Goal: Register for event/course: Sign up to attend an event or enroll in a course

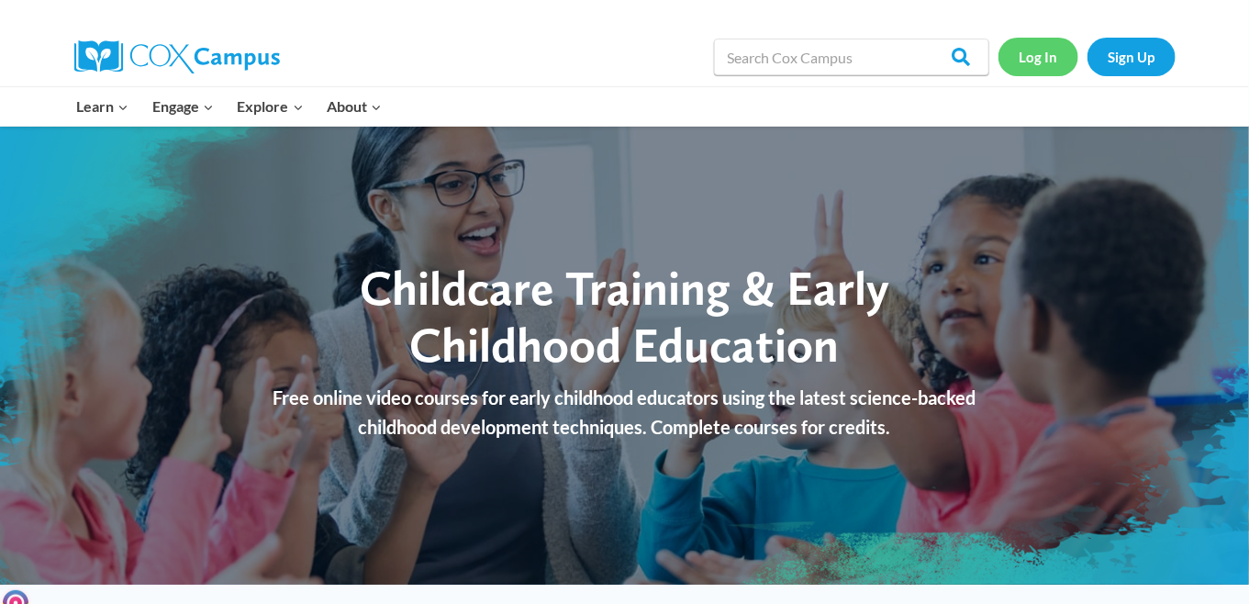
click at [1047, 55] on link "Log In" at bounding box center [1038, 57] width 80 height 38
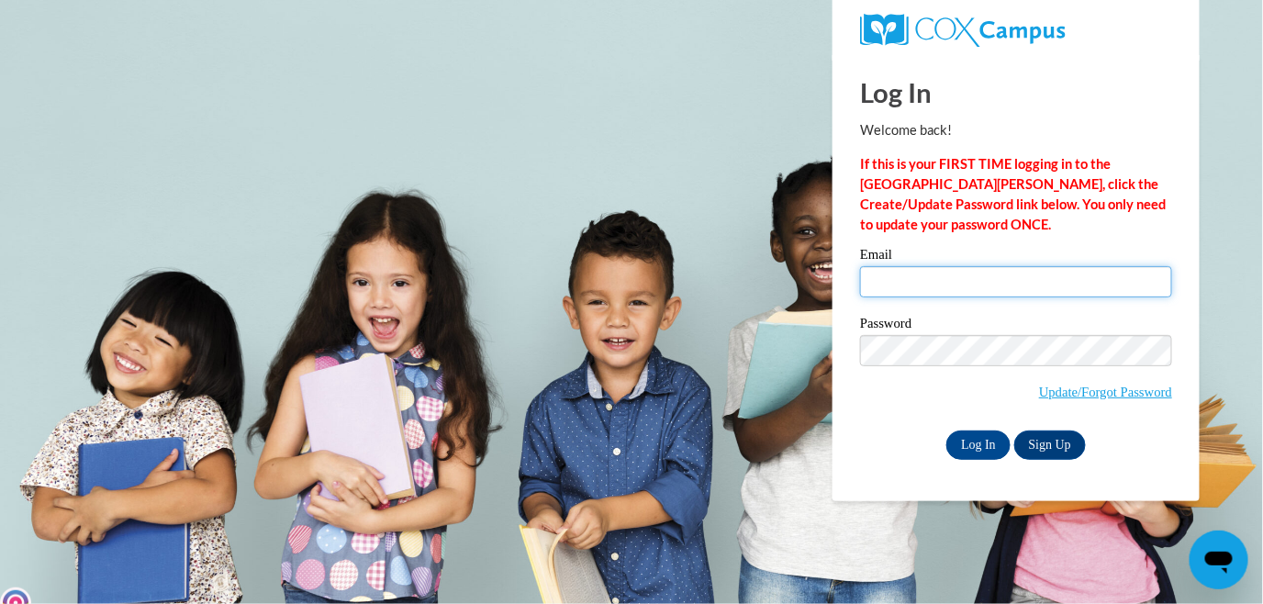
click at [954, 271] on input "Email" at bounding box center [1016, 281] width 312 height 31
type input "[EMAIL_ADDRESS][DOMAIN_NAME]"
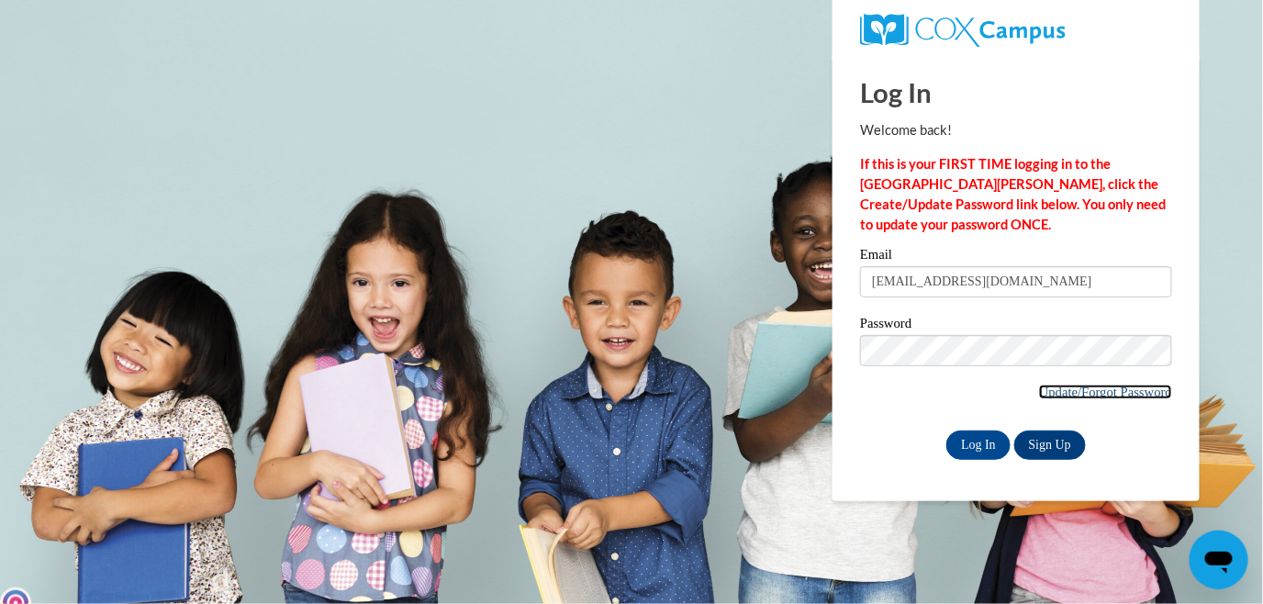
click at [1121, 388] on link "Update/Forgot Password" at bounding box center [1105, 392] width 133 height 15
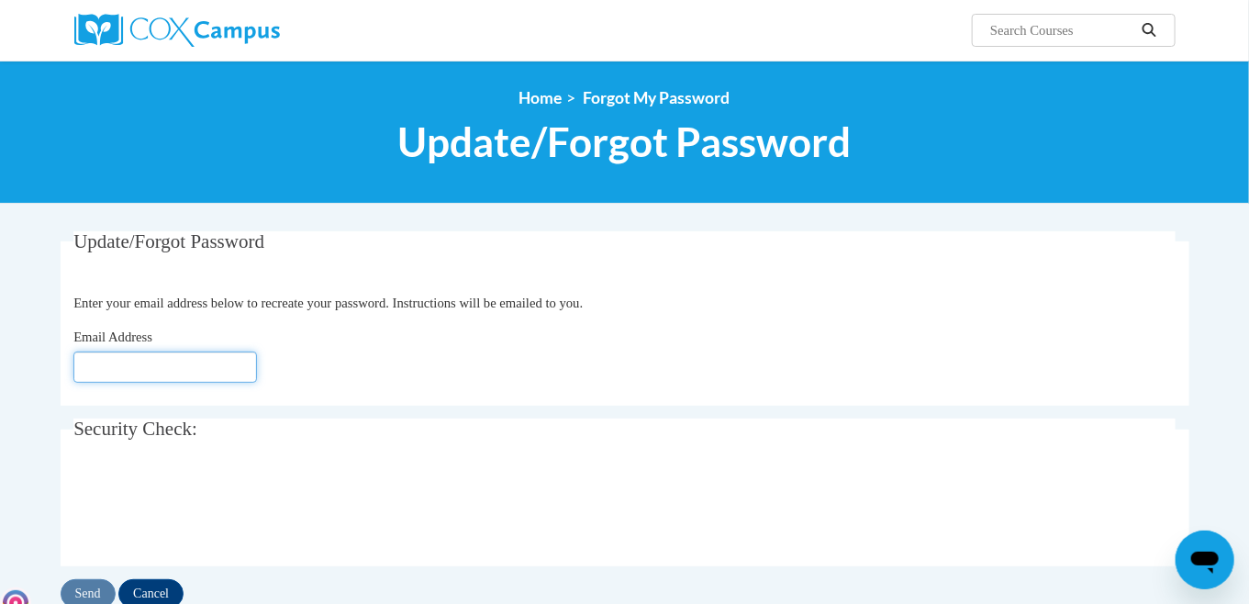
click at [228, 368] on input "Email Address" at bounding box center [165, 366] width 184 height 31
type input "[EMAIL_ADDRESS][DOMAIN_NAME]"
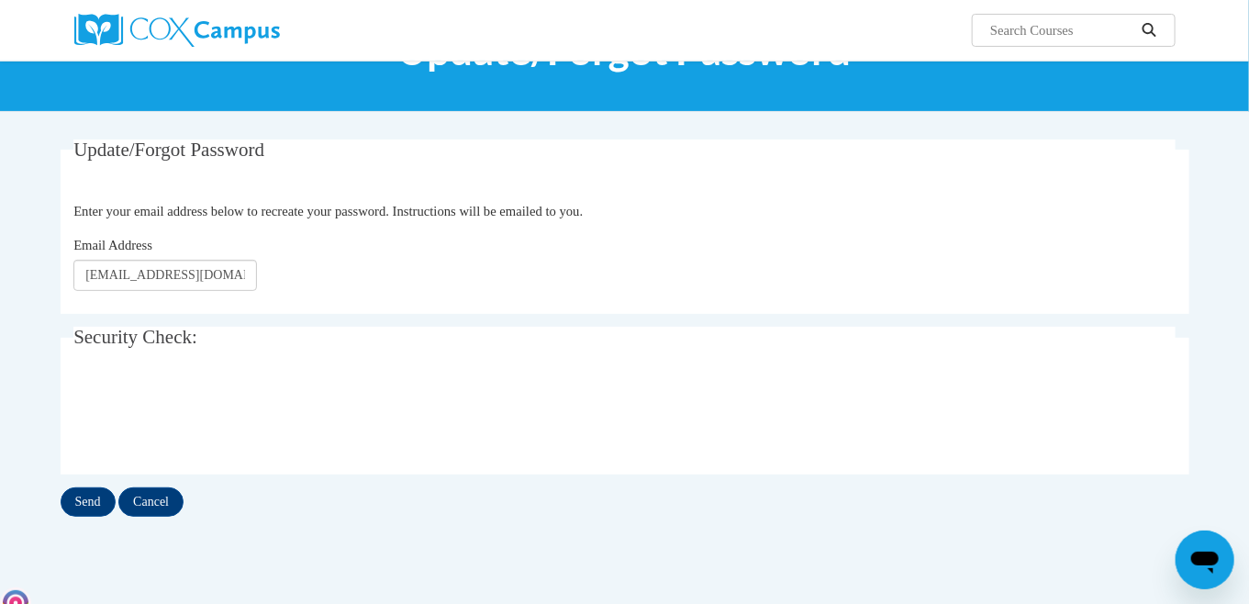
scroll to position [184, 0]
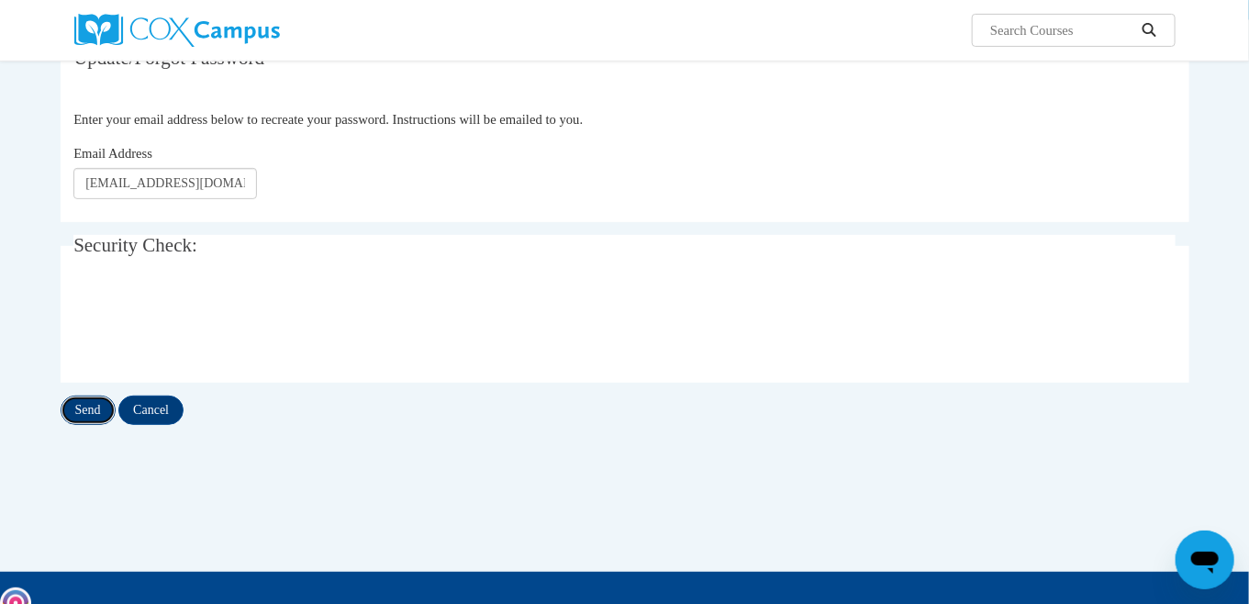
click at [89, 404] on input "Send" at bounding box center [88, 410] width 55 height 29
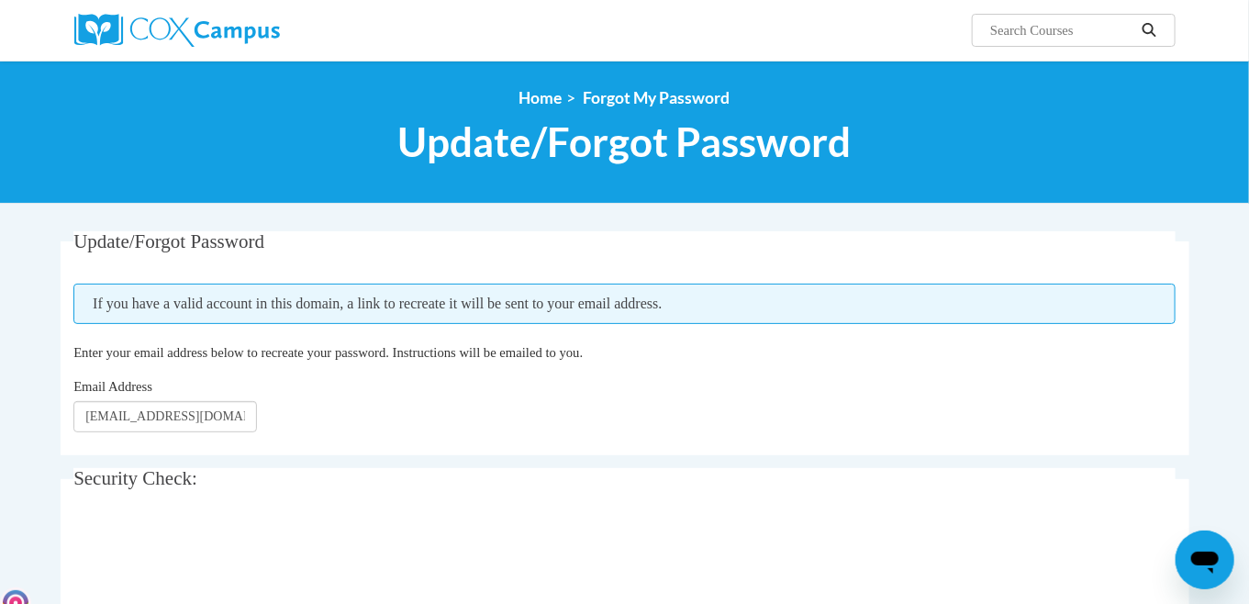
click at [1010, 554] on div at bounding box center [624, 557] width 1102 height 72
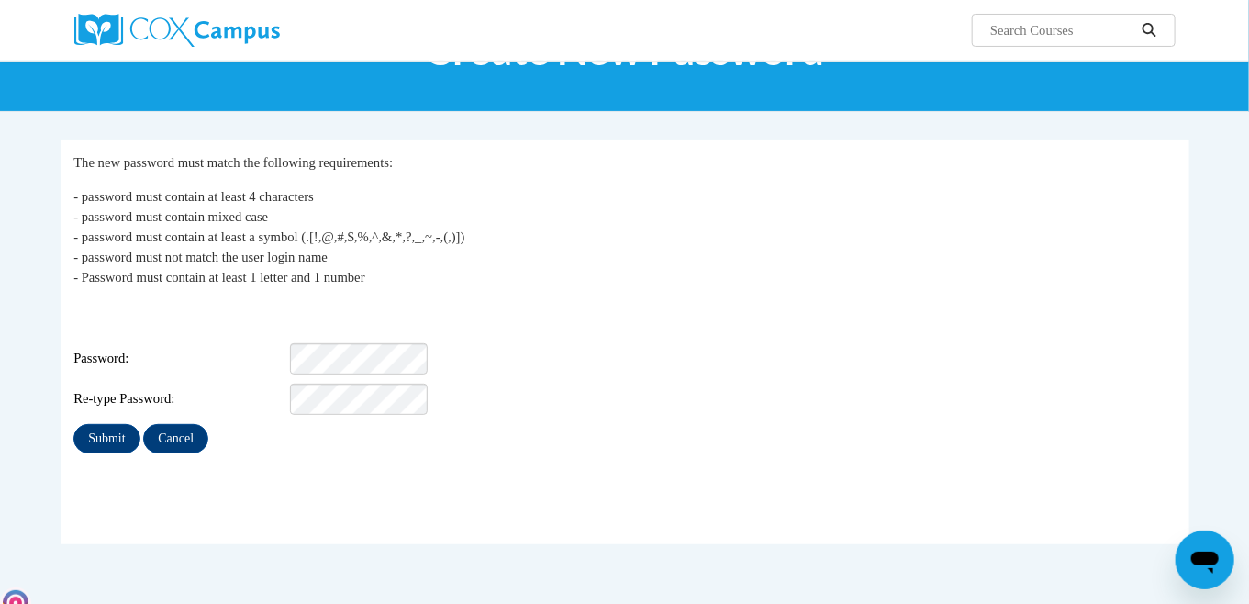
scroll to position [184, 0]
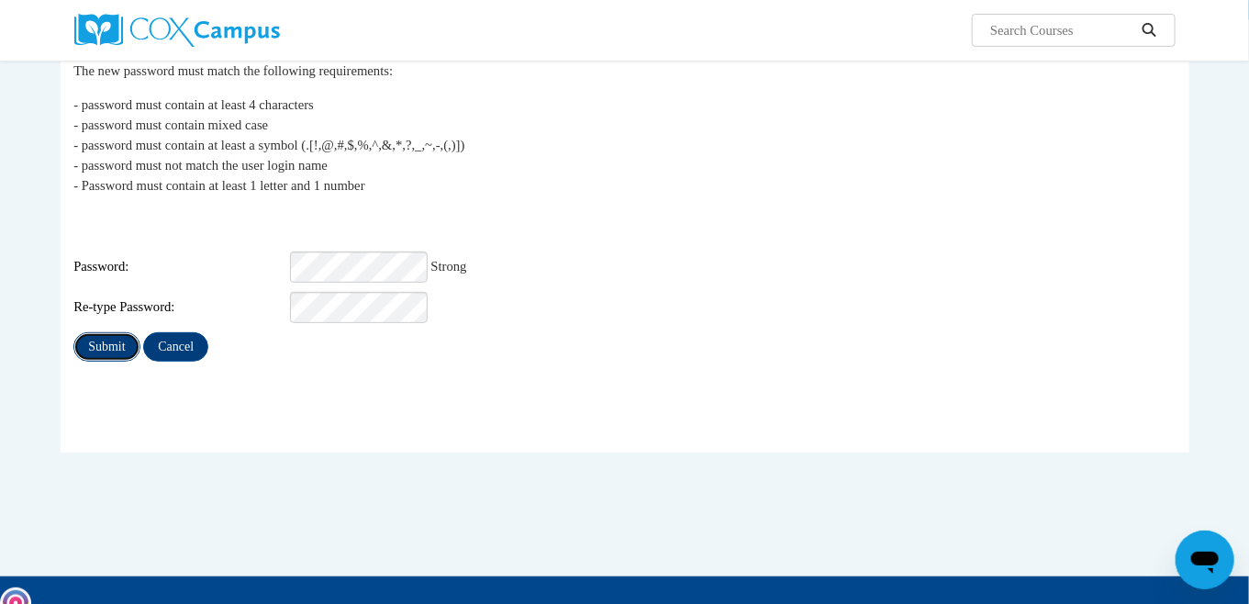
click at [121, 332] on input "Submit" at bounding box center [106, 346] width 66 height 29
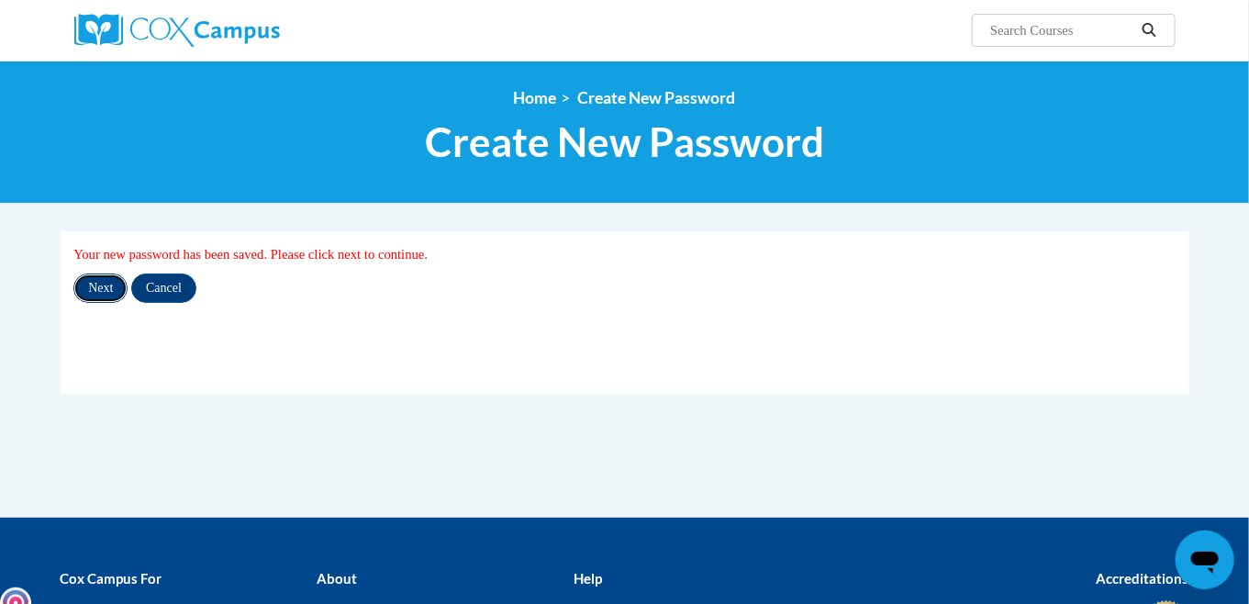
click at [95, 289] on input "Next" at bounding box center [100, 287] width 54 height 29
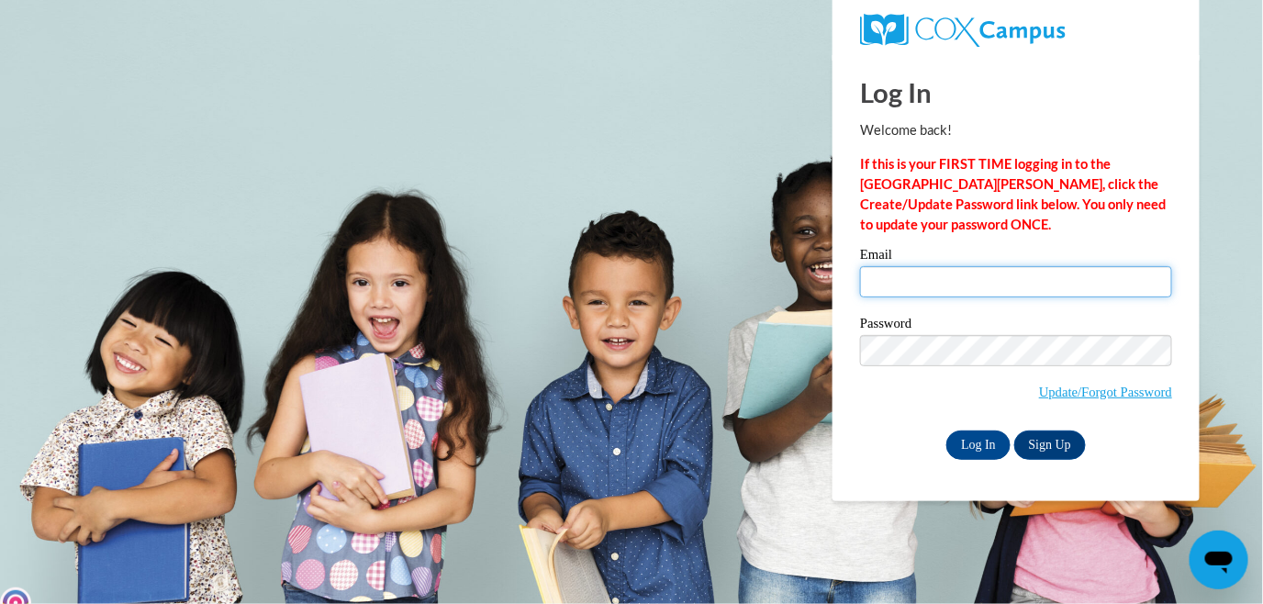
click at [1128, 279] on input "Email" at bounding box center [1016, 281] width 312 height 31
type input "[EMAIL_ADDRESS][DOMAIN_NAME]"
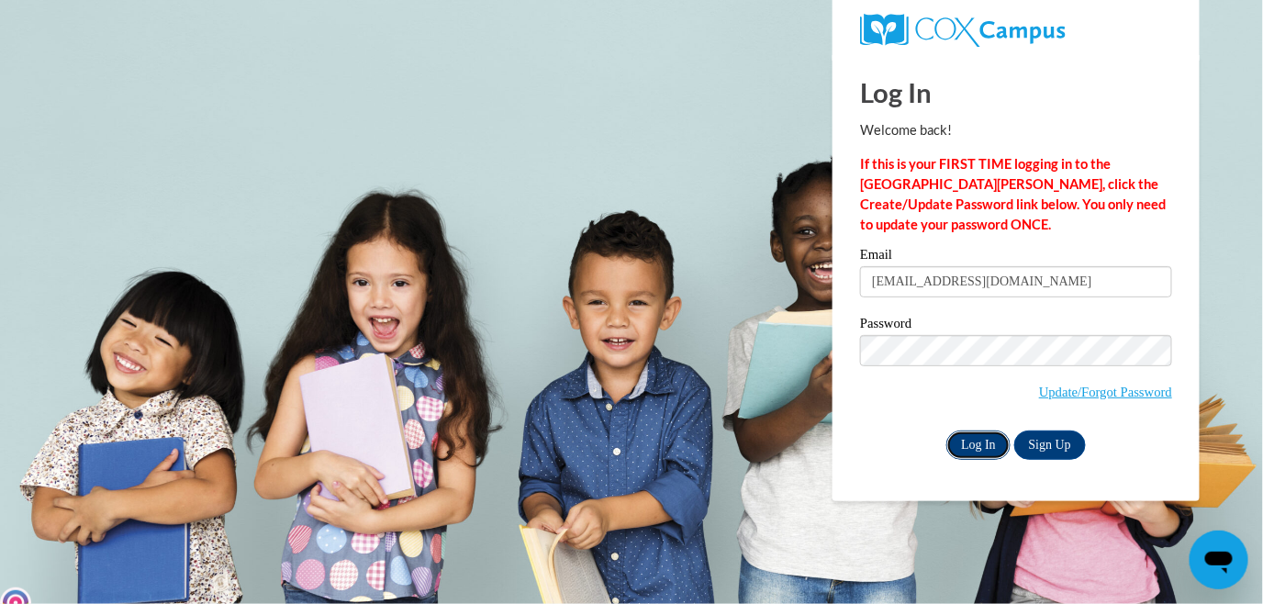
click at [972, 441] on input "Log In" at bounding box center [978, 444] width 64 height 29
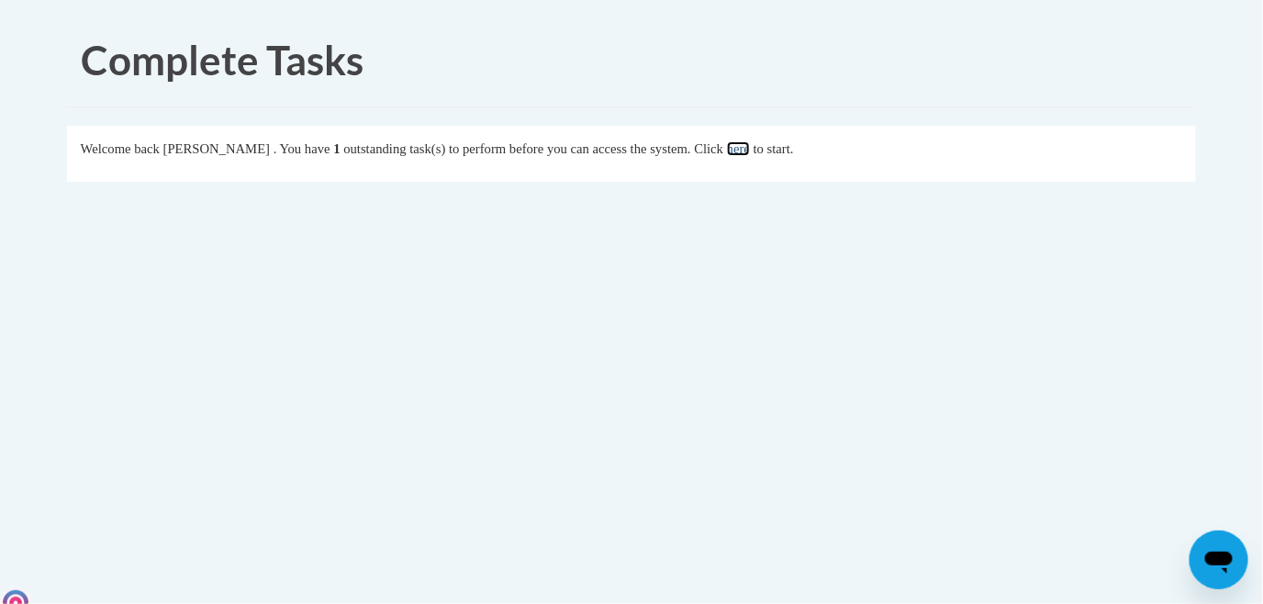
click at [750, 152] on link "here" at bounding box center [738, 148] width 23 height 15
click at [750, 150] on link "here" at bounding box center [738, 148] width 23 height 15
click at [750, 149] on link "here" at bounding box center [738, 148] width 23 height 15
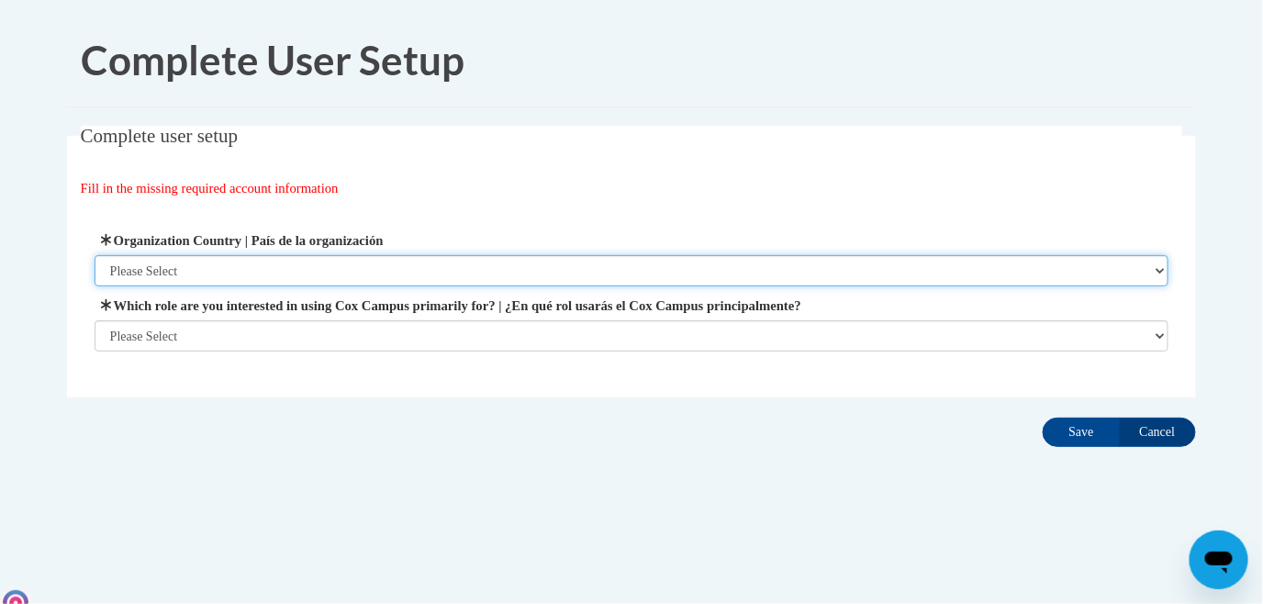
click at [202, 263] on select "Please Select [GEOGRAPHIC_DATA] | [GEOGRAPHIC_DATA] Outside of [GEOGRAPHIC_DATA…" at bounding box center [632, 270] width 1075 height 31
select select "ad49bcad-a171-4b2e-b99c-48b446064914"
click at [95, 255] on select "Please Select [GEOGRAPHIC_DATA] | [GEOGRAPHIC_DATA] Outside of [GEOGRAPHIC_DATA…" at bounding box center [632, 270] width 1075 height 31
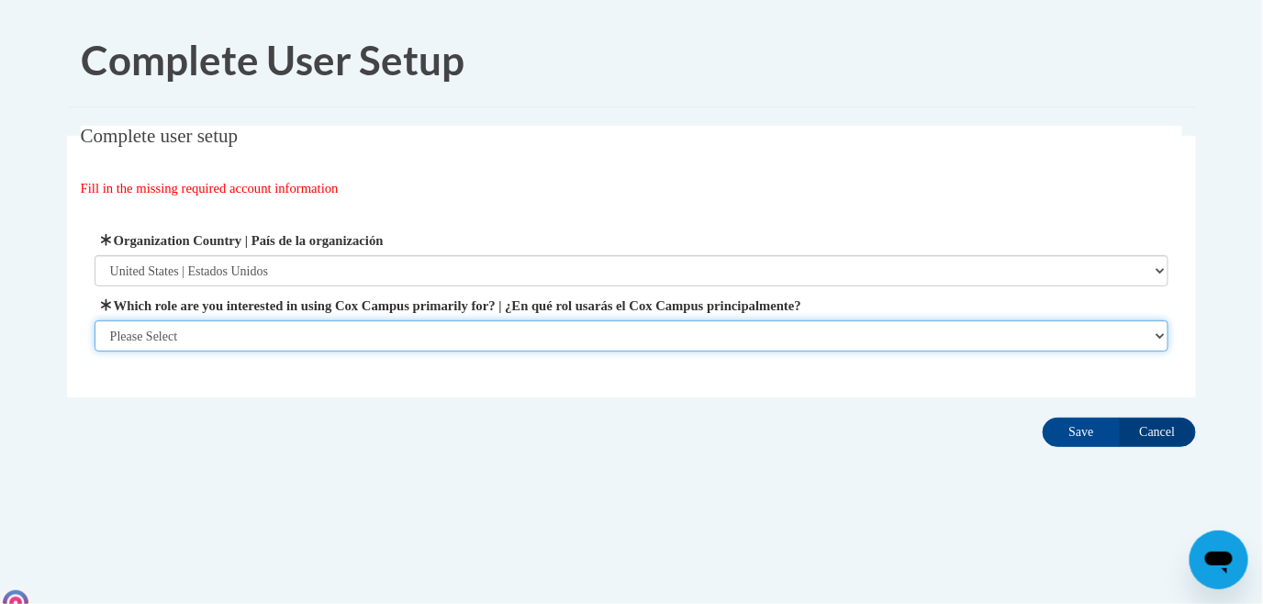
click at [178, 329] on select "Please Select College/University | Colegio/Universidad Community/Nonprofit Part…" at bounding box center [632, 335] width 1075 height 31
select select "fbf2d438-af2f-41f8-98f1-81c410e29de3"
click at [95, 351] on select "Please Select College/University | Colegio/Universidad Community/Nonprofit Part…" at bounding box center [632, 335] width 1075 height 31
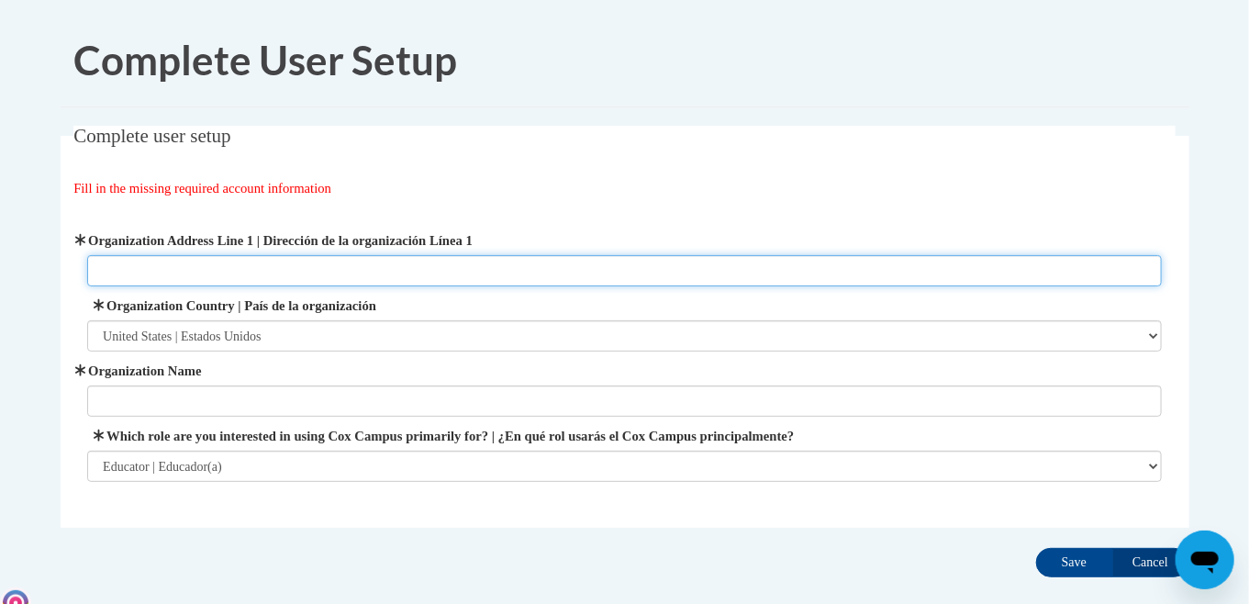
click at [232, 265] on input "Organization Address Line 1 | Dirección de la organización Línea 1" at bounding box center [624, 270] width 1075 height 31
type input "[STREET_ADDRESS][US_STATE]"
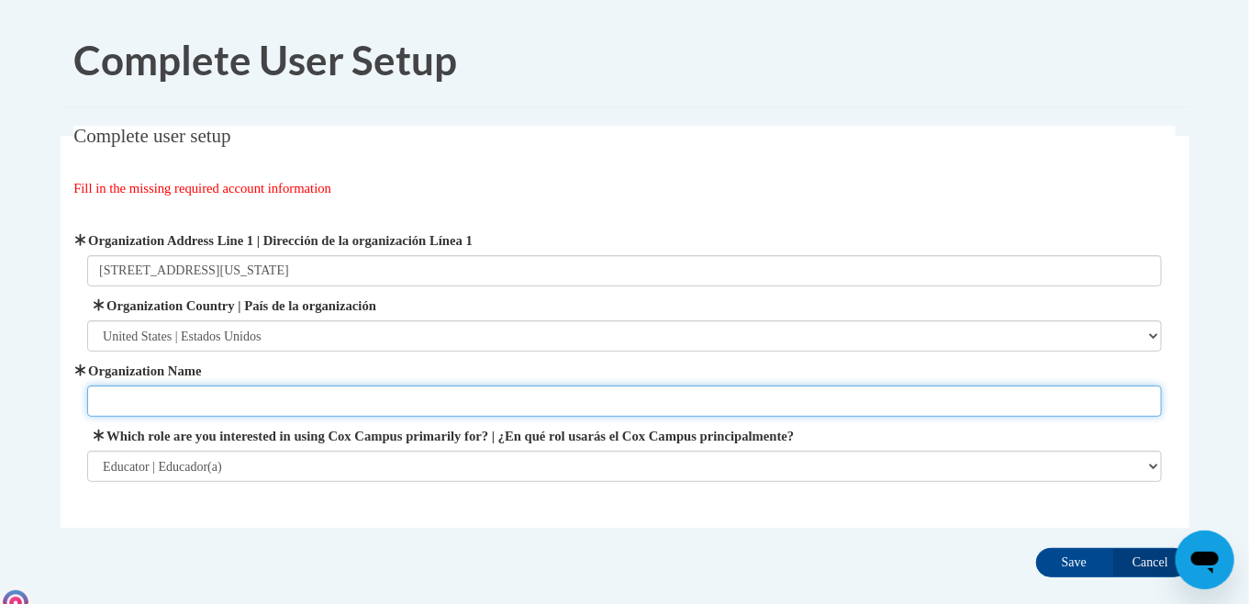
click at [289, 407] on input "Organization Name" at bounding box center [624, 400] width 1075 height 31
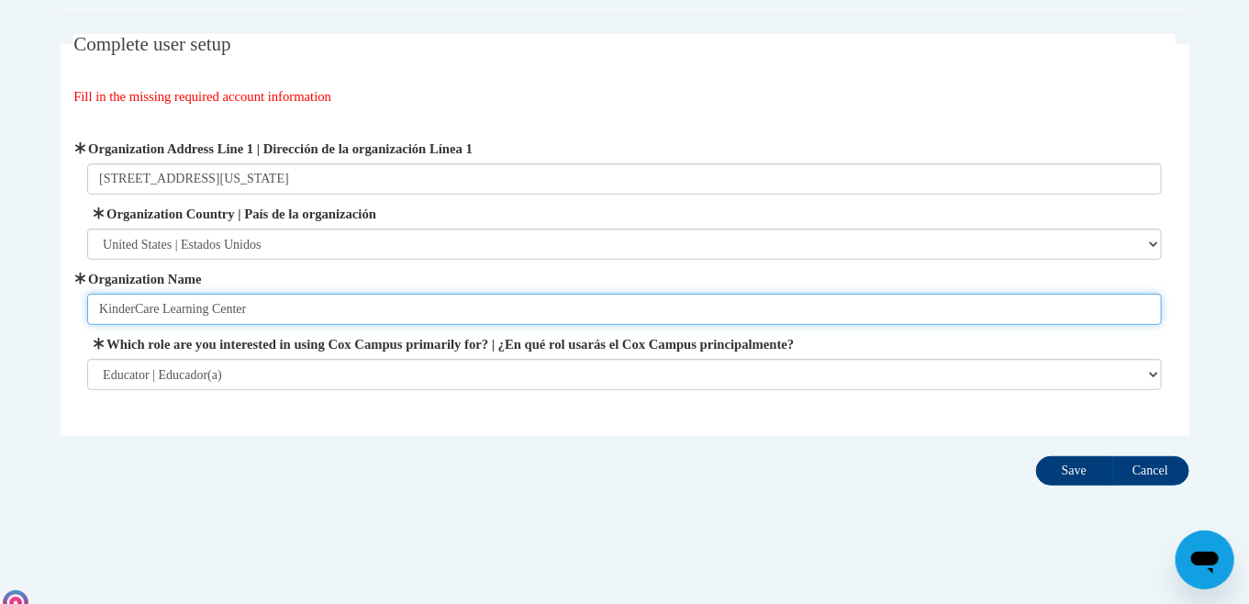
type input "KinderCare Learning Center"
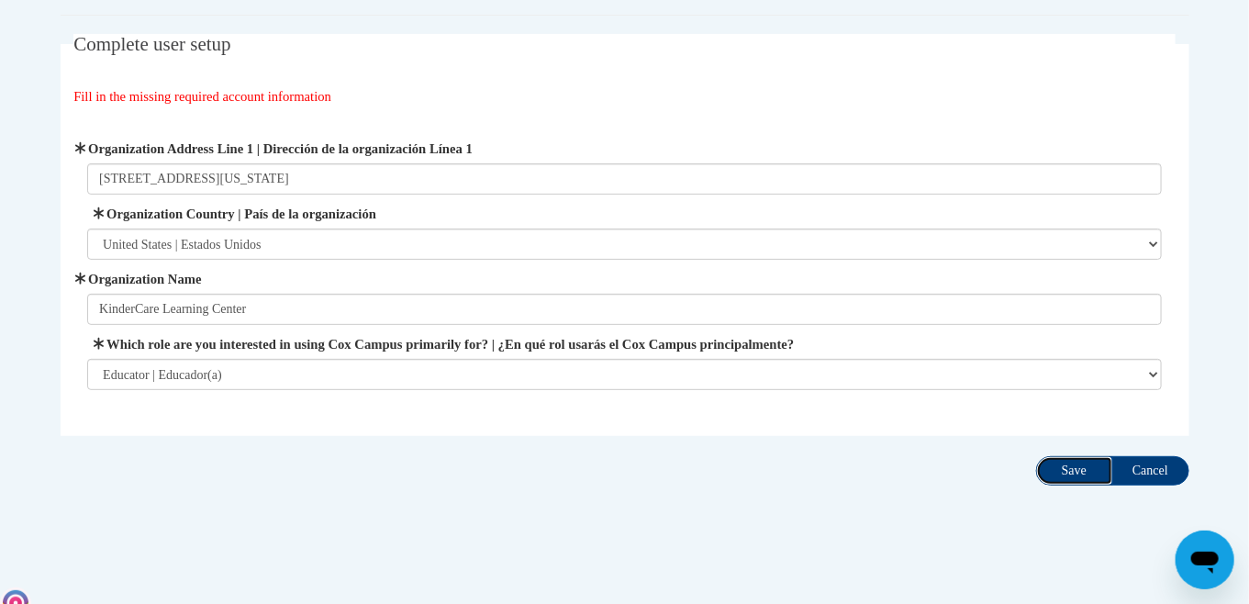
click at [1083, 472] on input "Save" at bounding box center [1074, 470] width 77 height 29
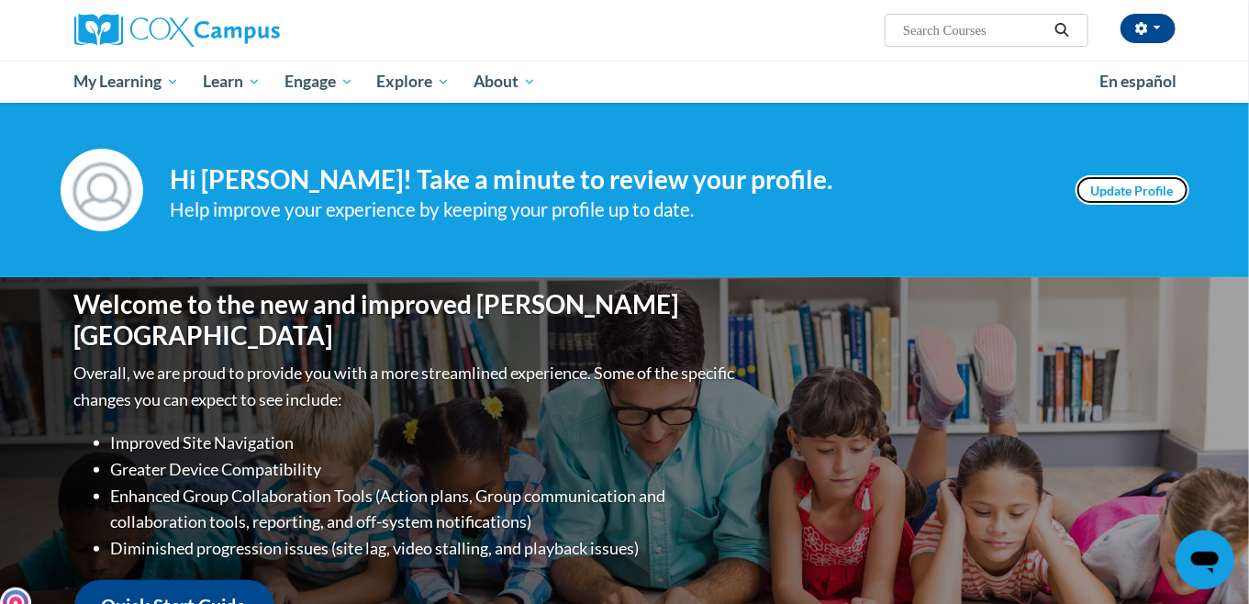
click at [1111, 187] on link "Update Profile" at bounding box center [1133, 189] width 114 height 29
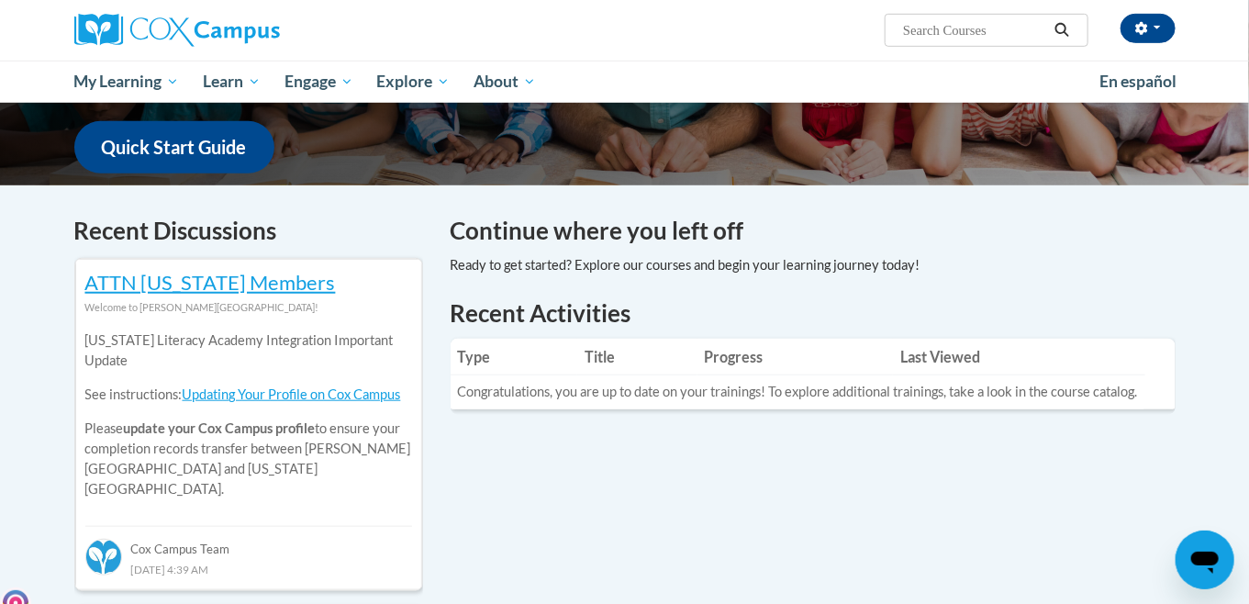
scroll to position [367, 0]
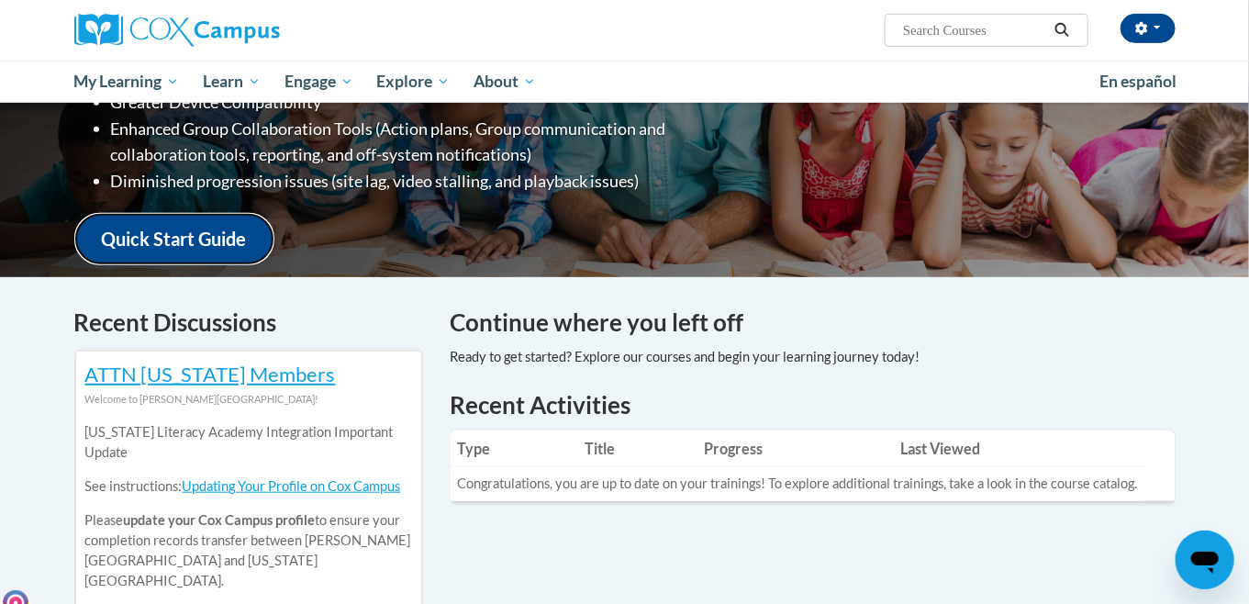
click at [126, 218] on link "Quick Start Guide" at bounding box center [174, 239] width 200 height 52
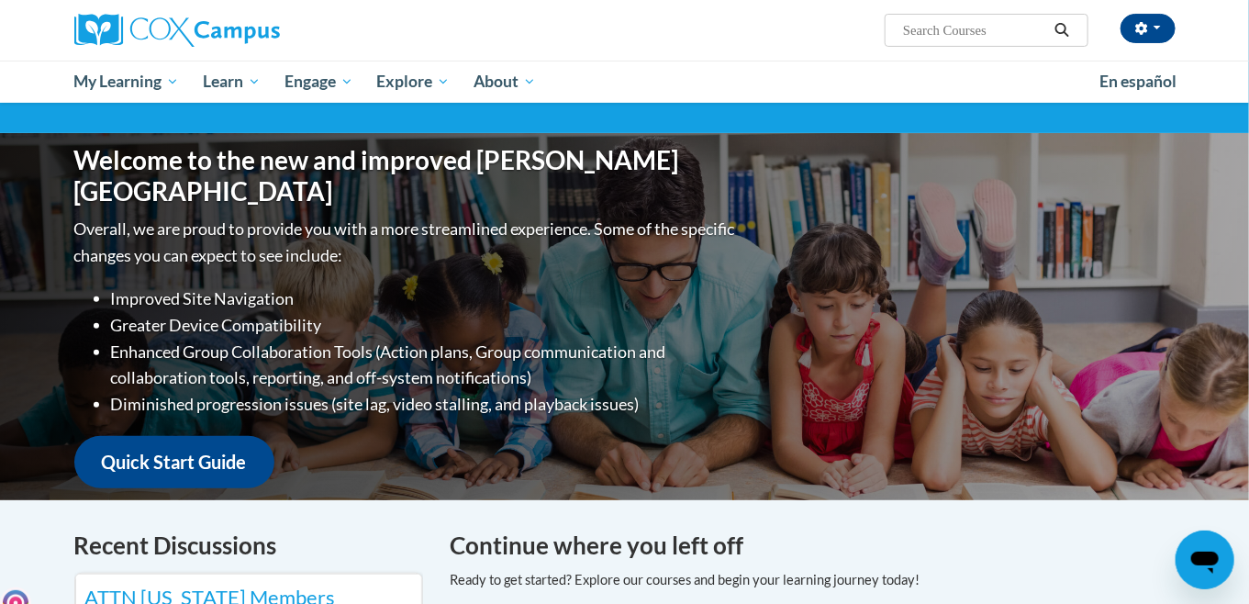
scroll to position [0, 0]
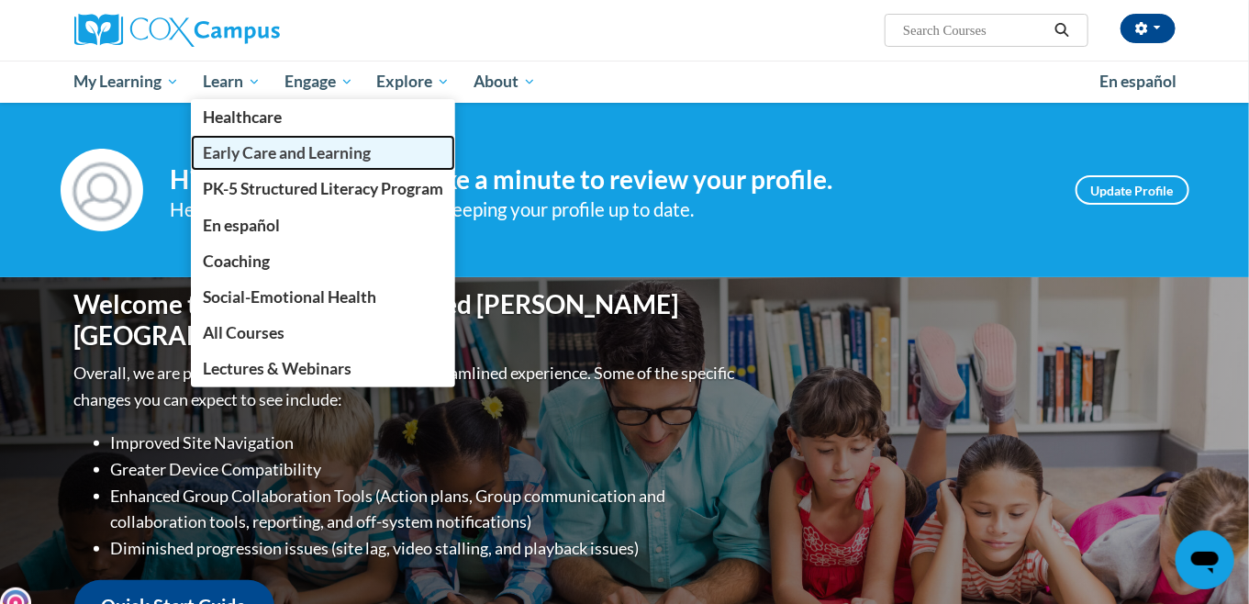
click at [220, 155] on span "Early Care and Learning" at bounding box center [287, 152] width 168 height 19
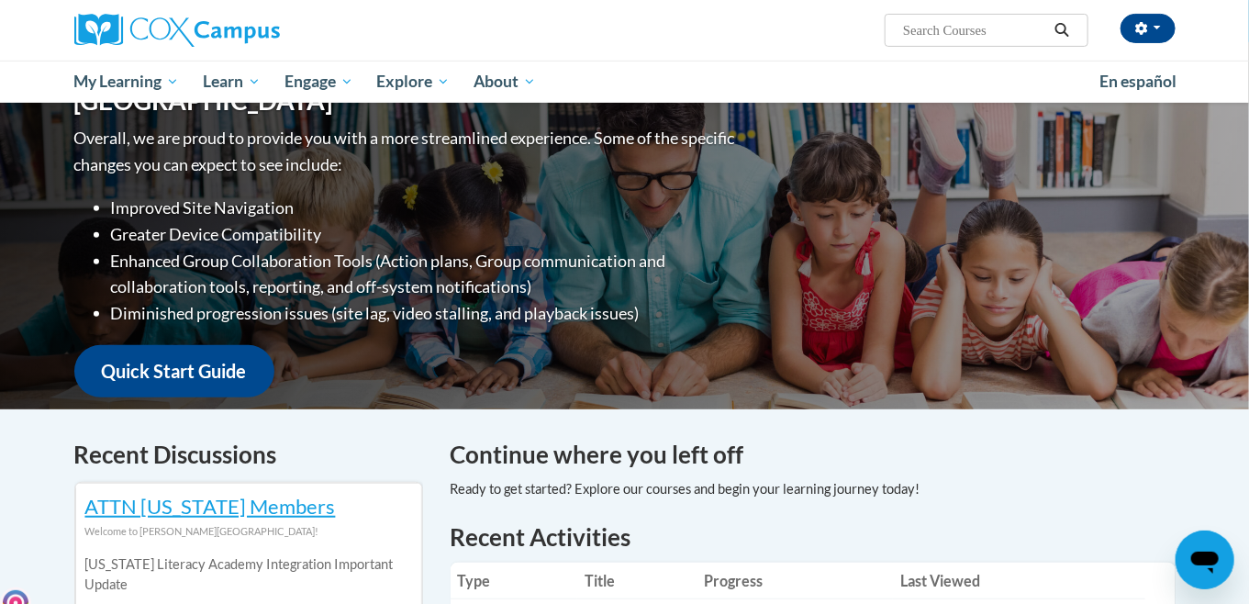
scroll to position [144, 0]
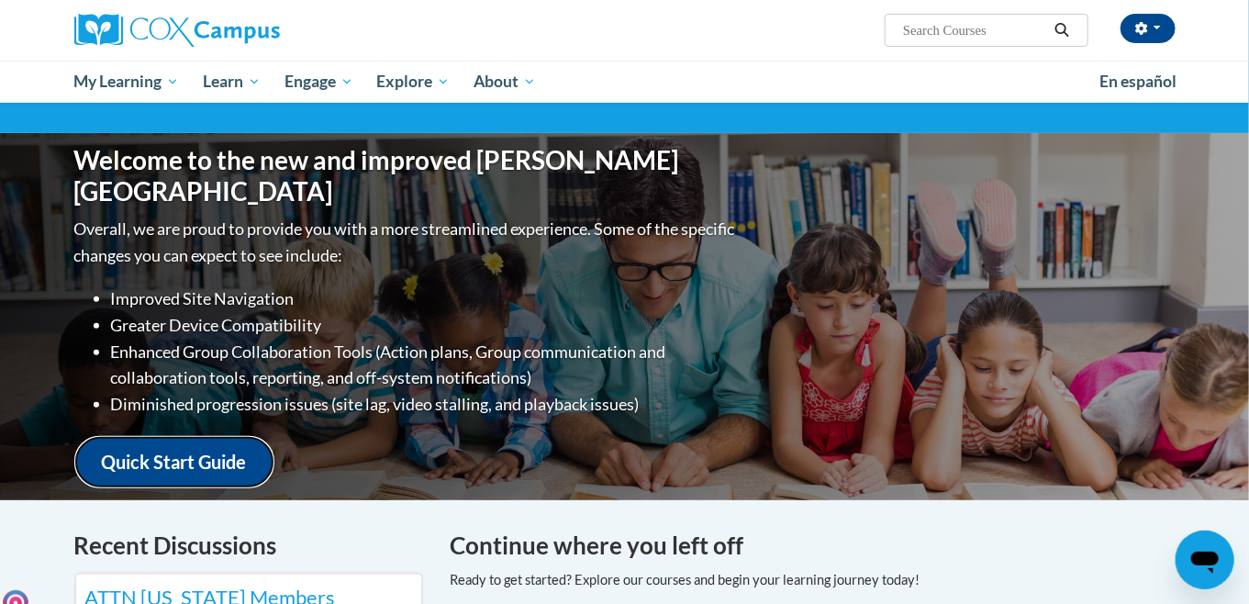
click at [197, 446] on link "Quick Start Guide" at bounding box center [174, 462] width 200 height 52
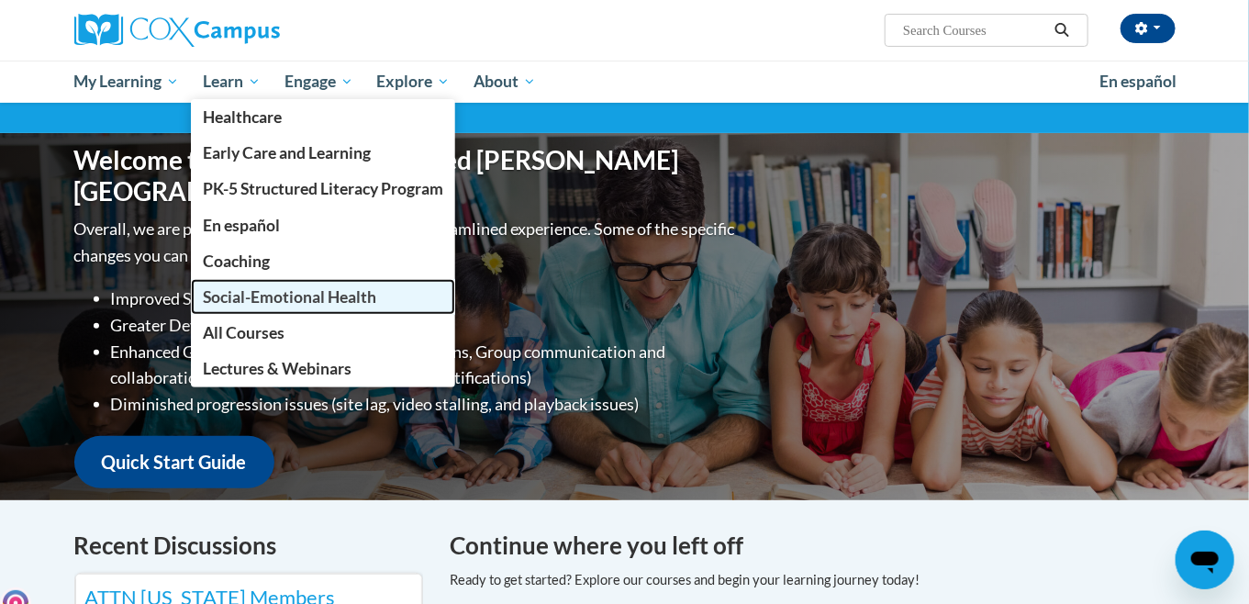
click at [257, 295] on span "Social-Emotional Health" at bounding box center [289, 296] width 173 height 19
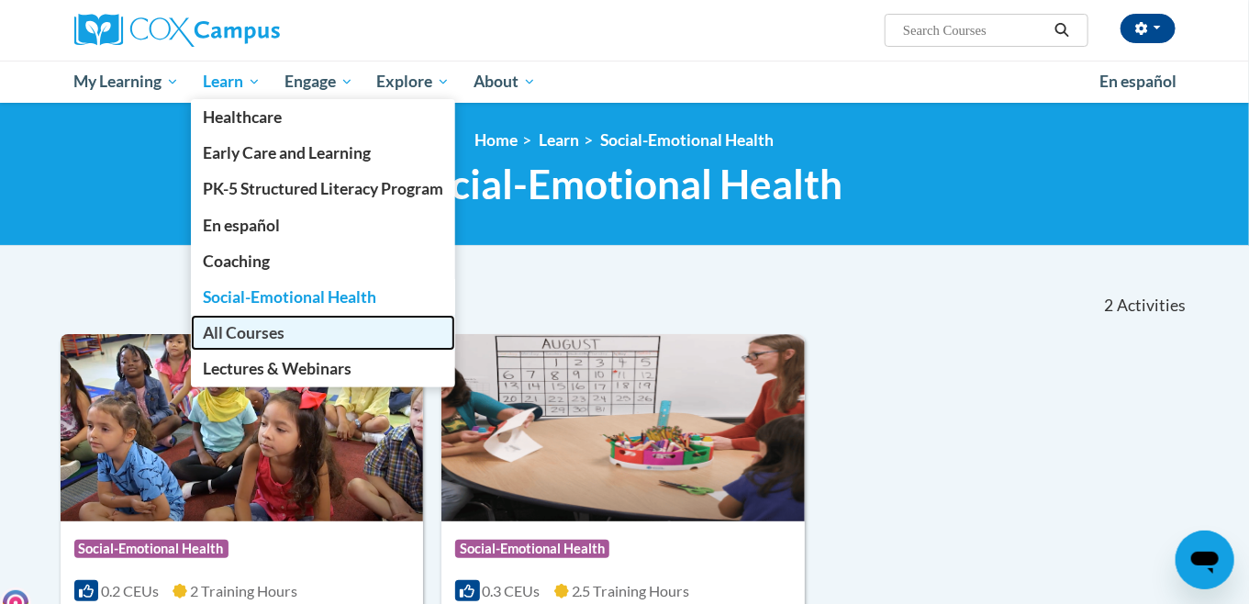
click at [249, 331] on span "All Courses" at bounding box center [244, 332] width 82 height 19
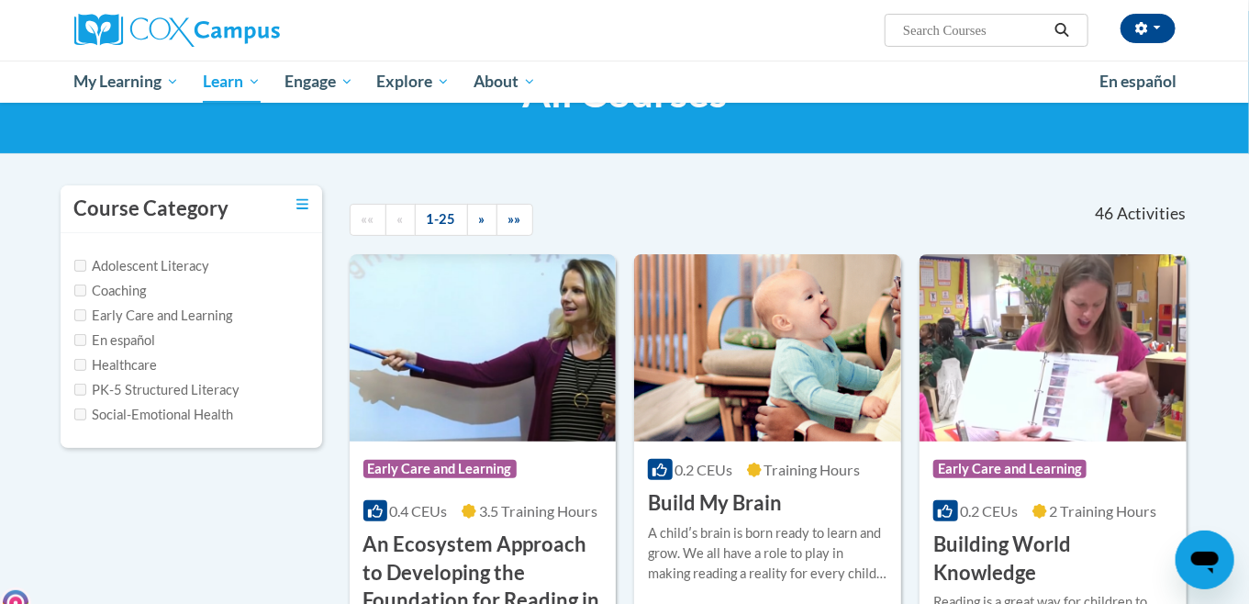
scroll to position [184, 0]
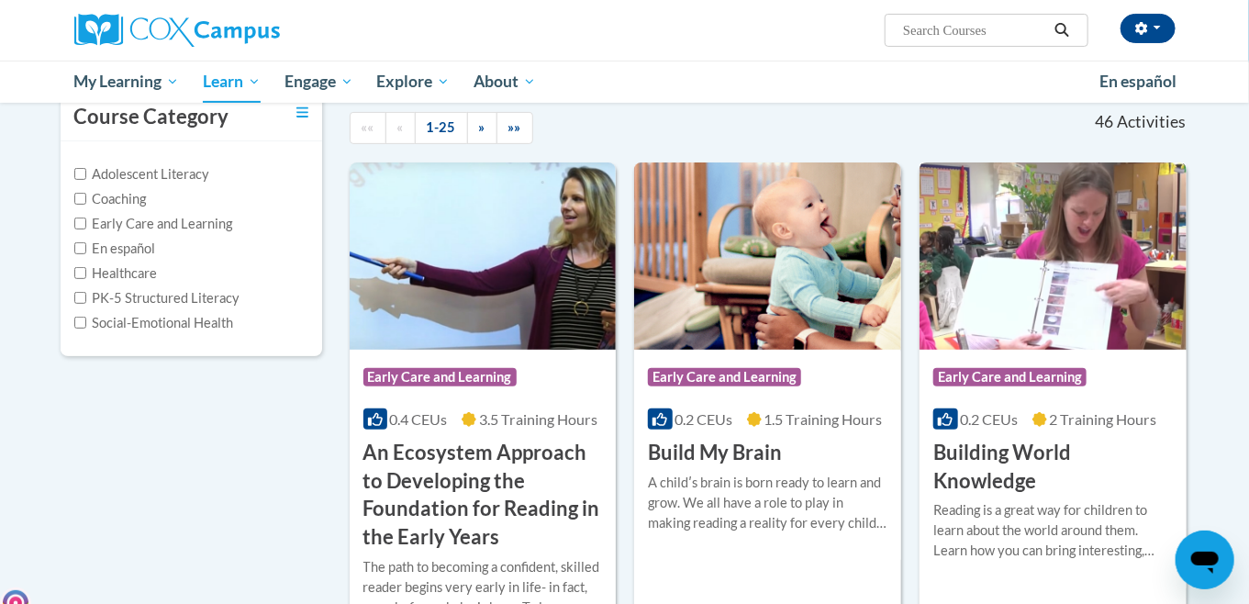
click at [998, 373] on span "Early Care and Learning" at bounding box center [1009, 377] width 153 height 18
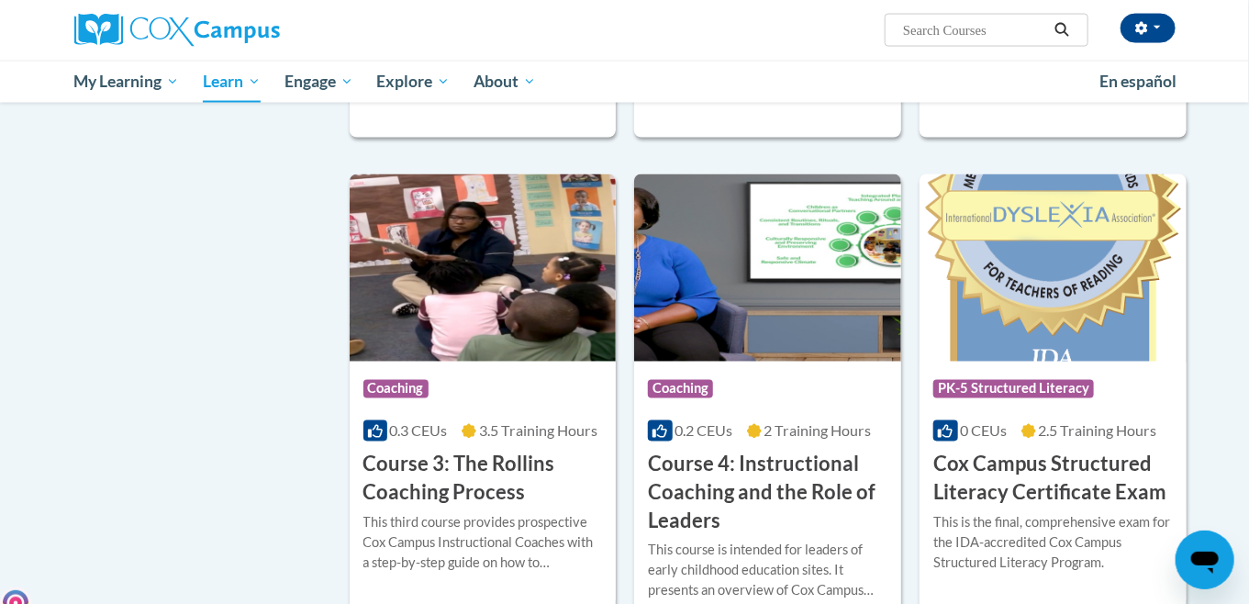
scroll to position [1285, 0]
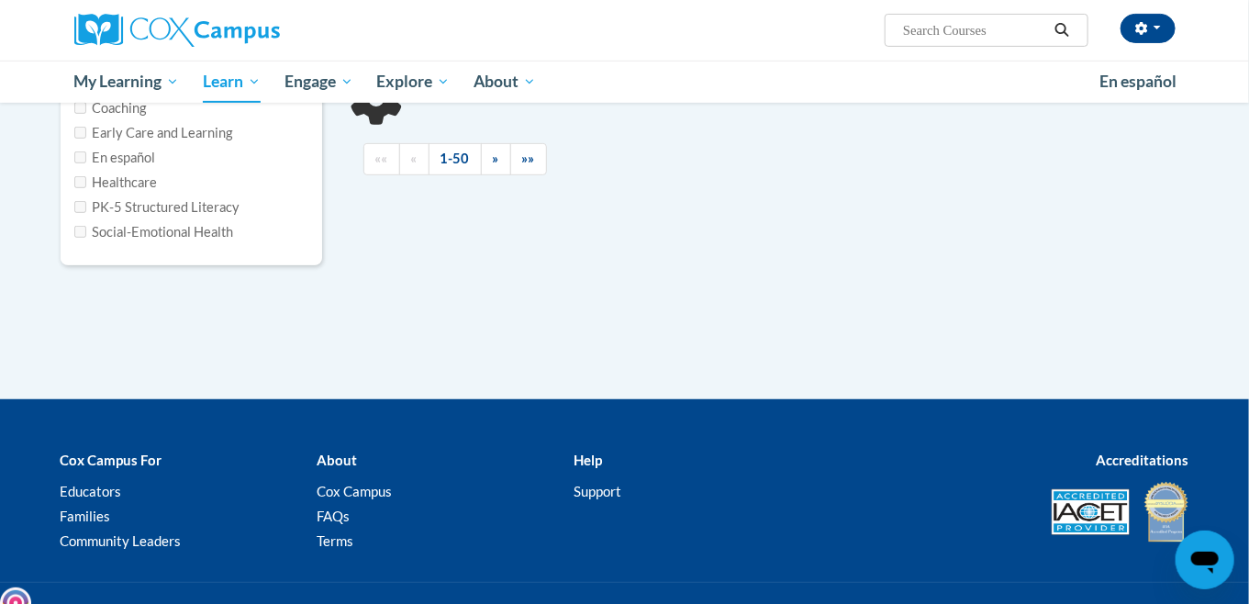
scroll to position [92, 0]
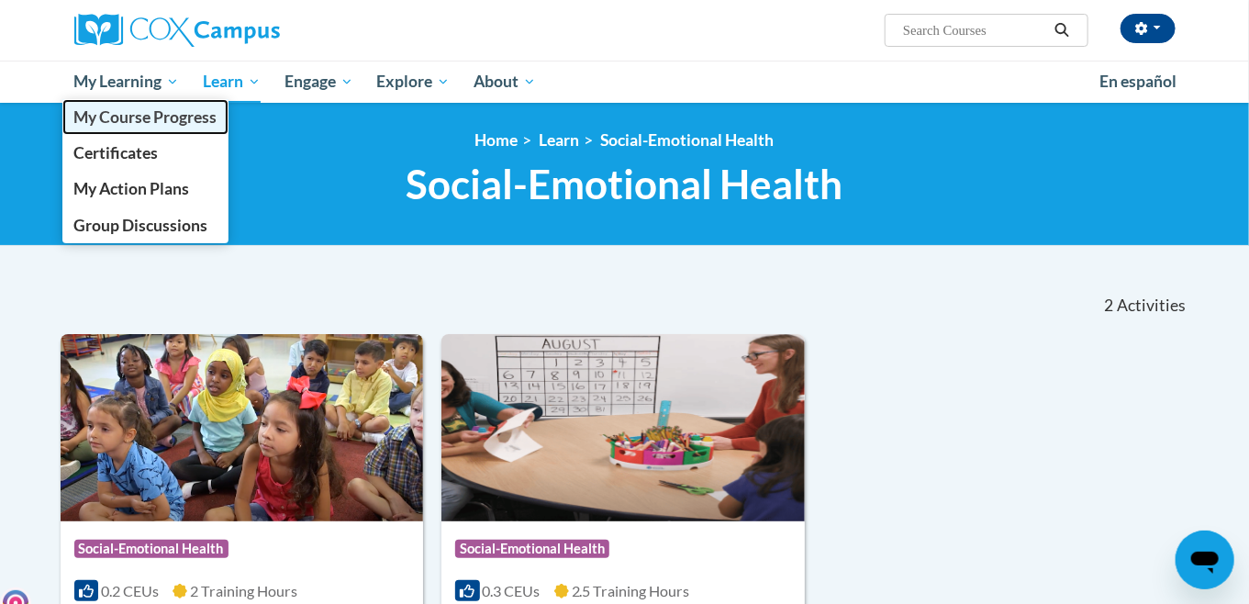
click at [125, 118] on span "My Course Progress" at bounding box center [144, 116] width 143 height 19
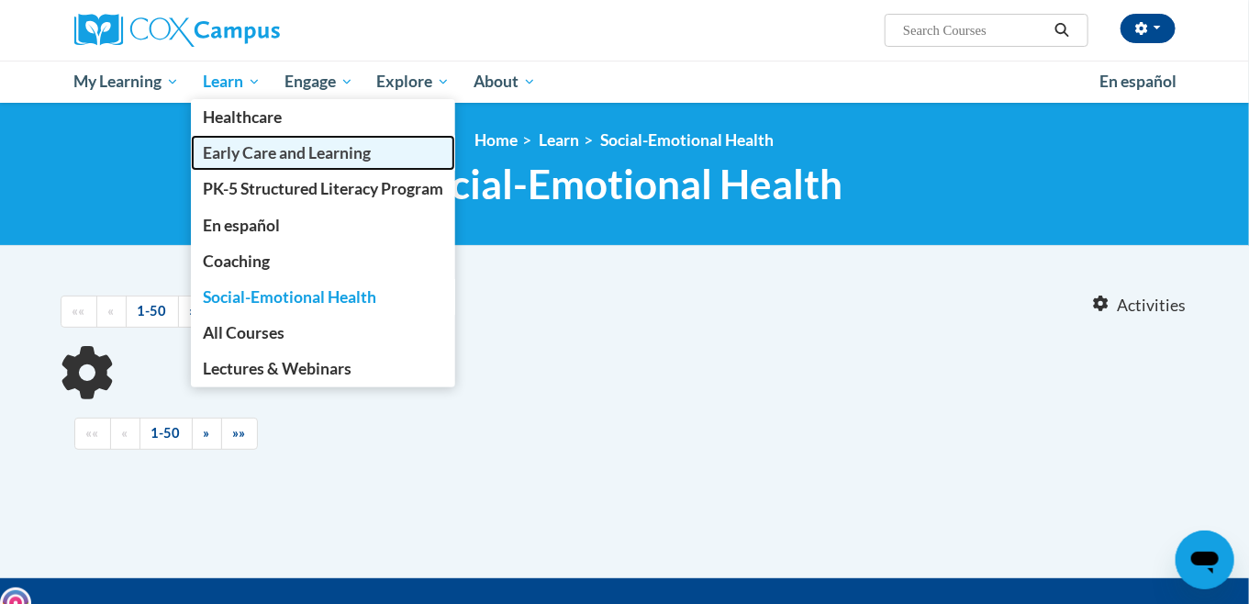
click at [223, 154] on span "Early Care and Learning" at bounding box center [287, 152] width 168 height 19
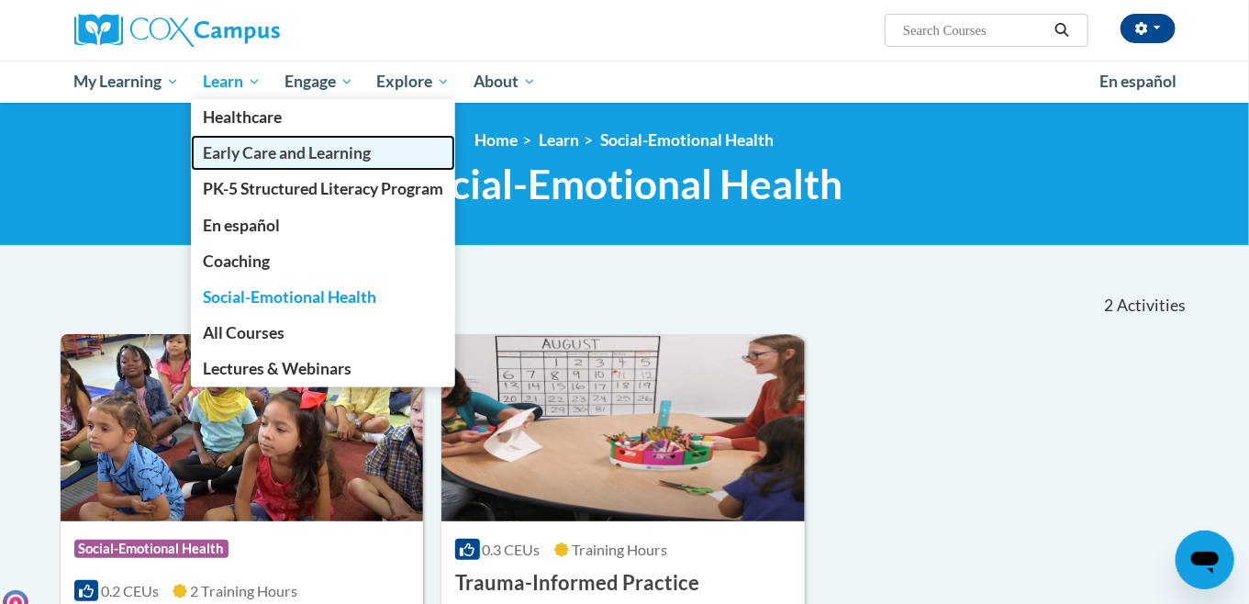
scroll to position [92, 0]
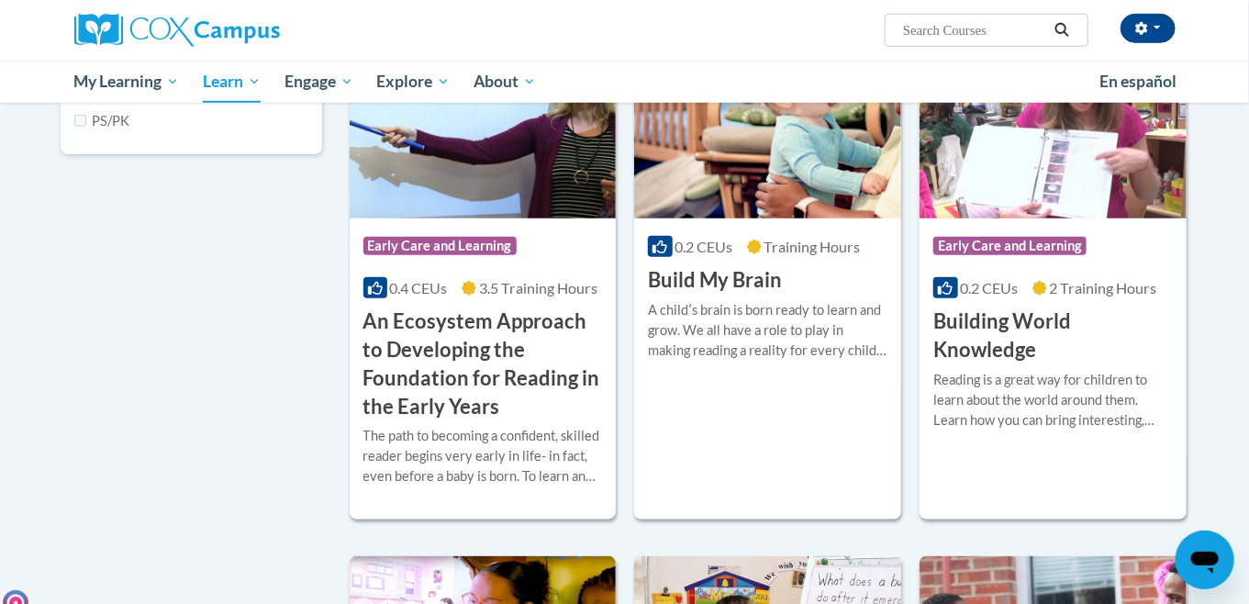
scroll to position [459, 0]
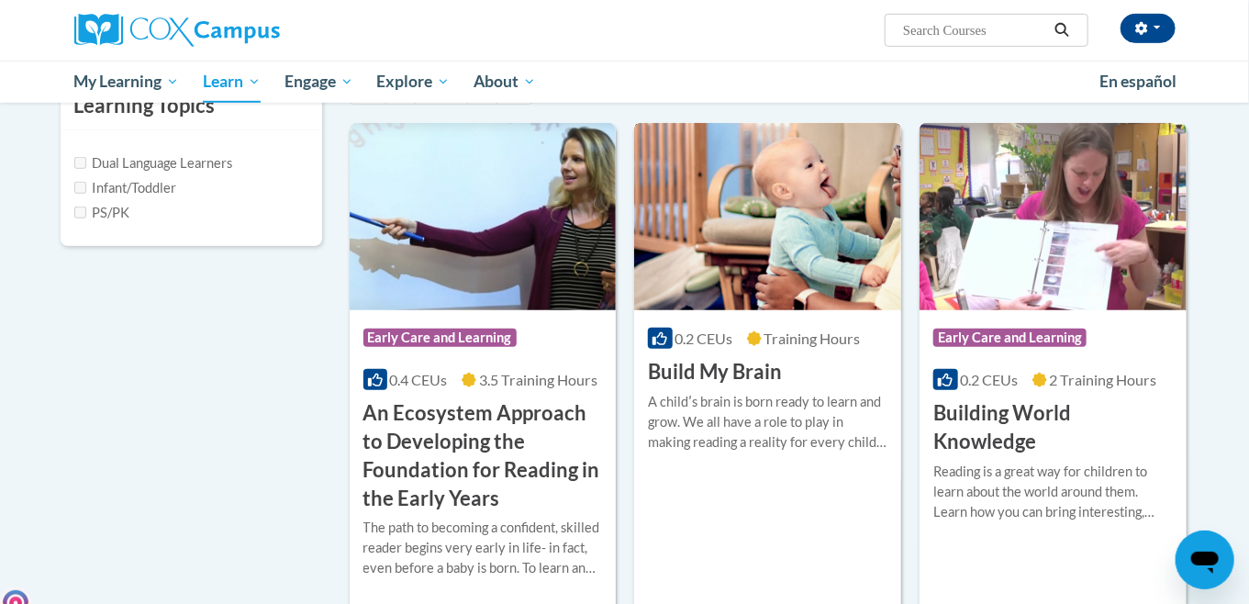
click at [704, 370] on h3 "Build My Brain" at bounding box center [715, 372] width 134 height 28
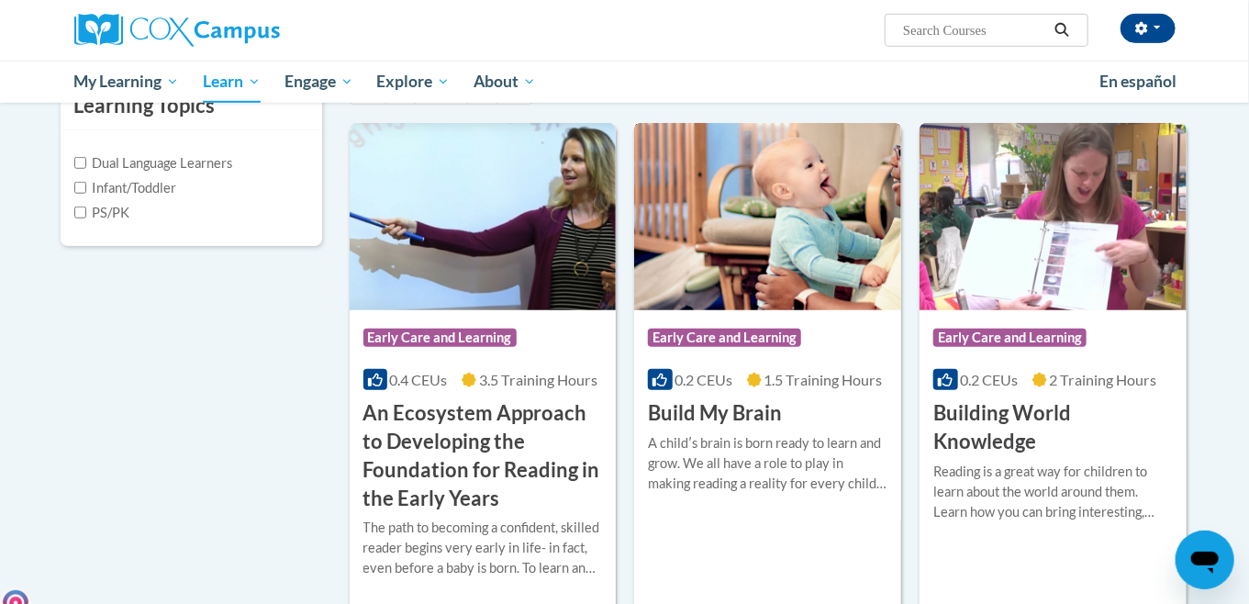
click at [722, 336] on span "Early Care and Learning" at bounding box center [724, 338] width 153 height 18
click at [716, 411] on h3 "Build My Brain" at bounding box center [715, 413] width 134 height 28
click at [709, 410] on h3 "Build My Brain" at bounding box center [715, 413] width 134 height 28
click at [728, 335] on span "Early Care and Learning" at bounding box center [724, 338] width 153 height 18
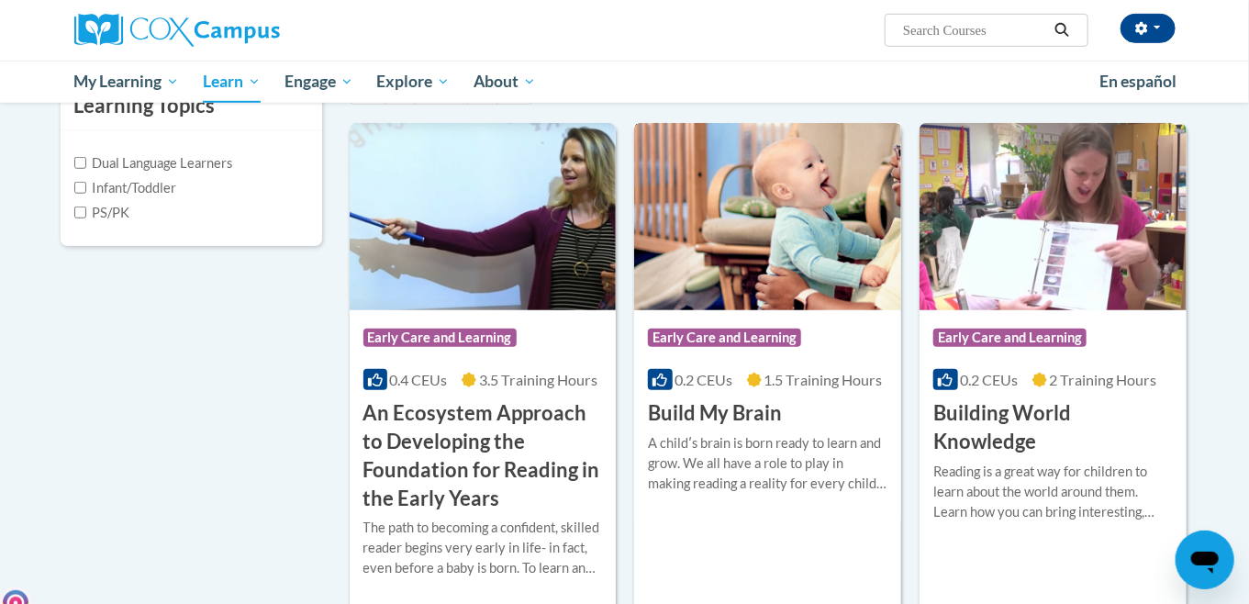
click at [694, 415] on h3 "Build My Brain" at bounding box center [715, 413] width 134 height 28
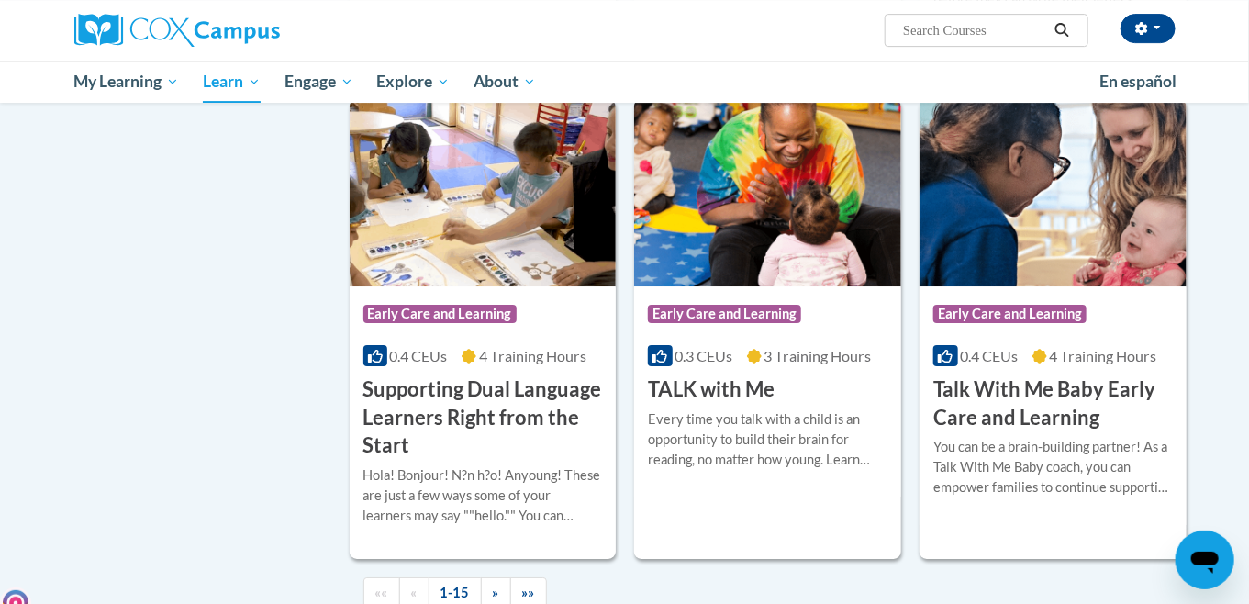
scroll to position [1828, 0]
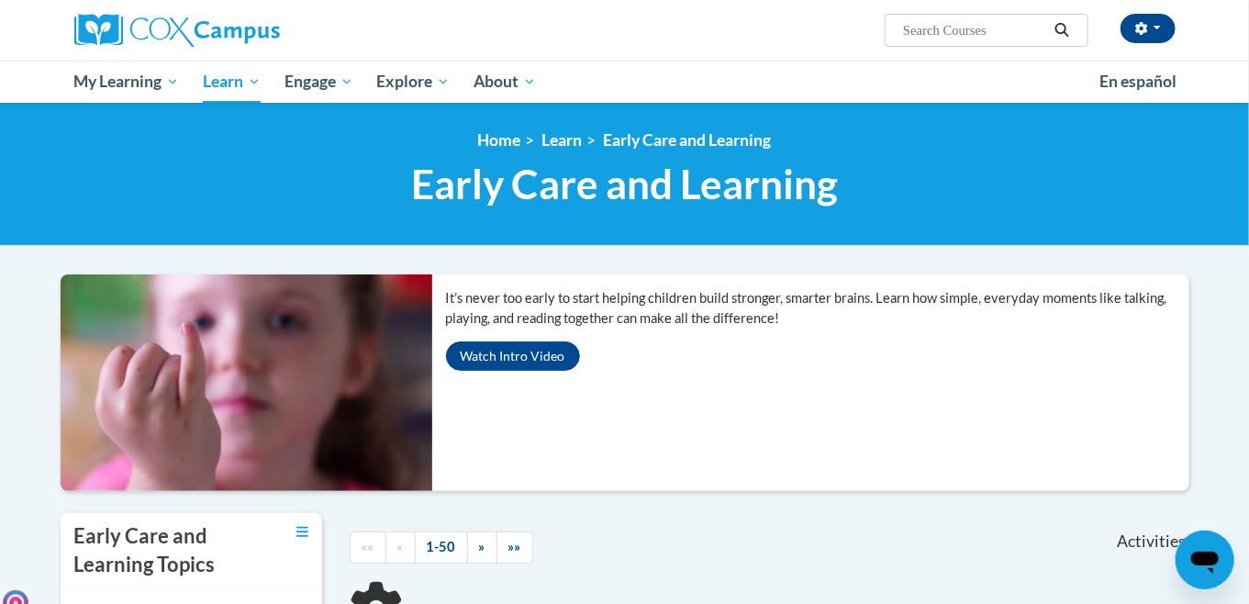
scroll to position [535, 0]
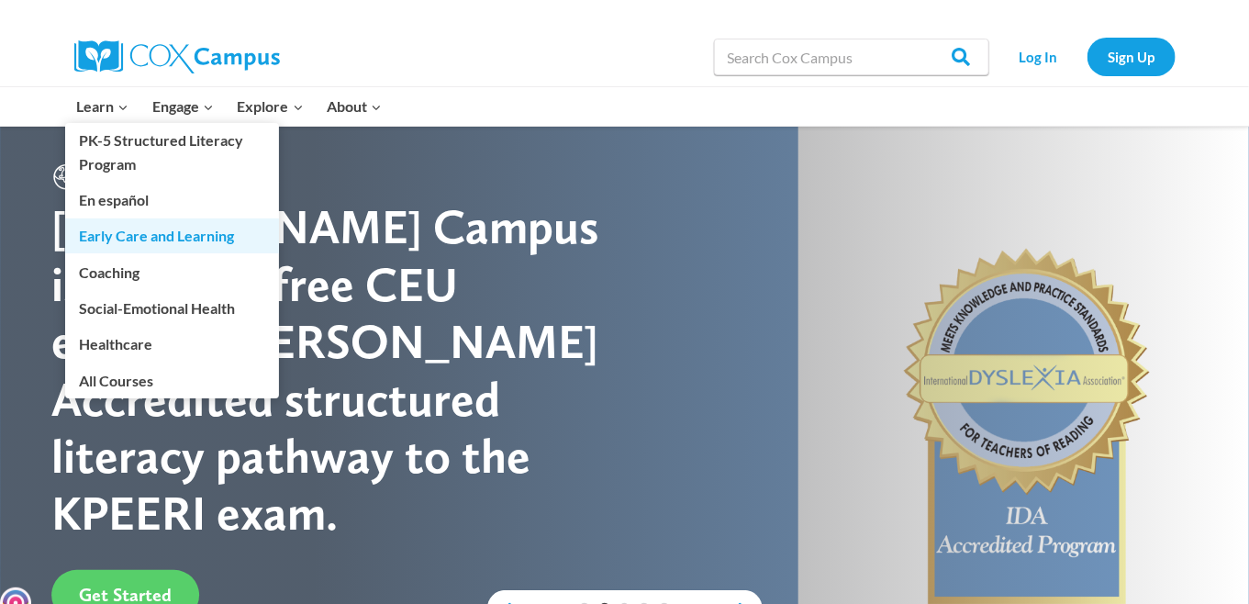
click at [113, 234] on link "Early Care and Learning" at bounding box center [172, 235] width 214 height 35
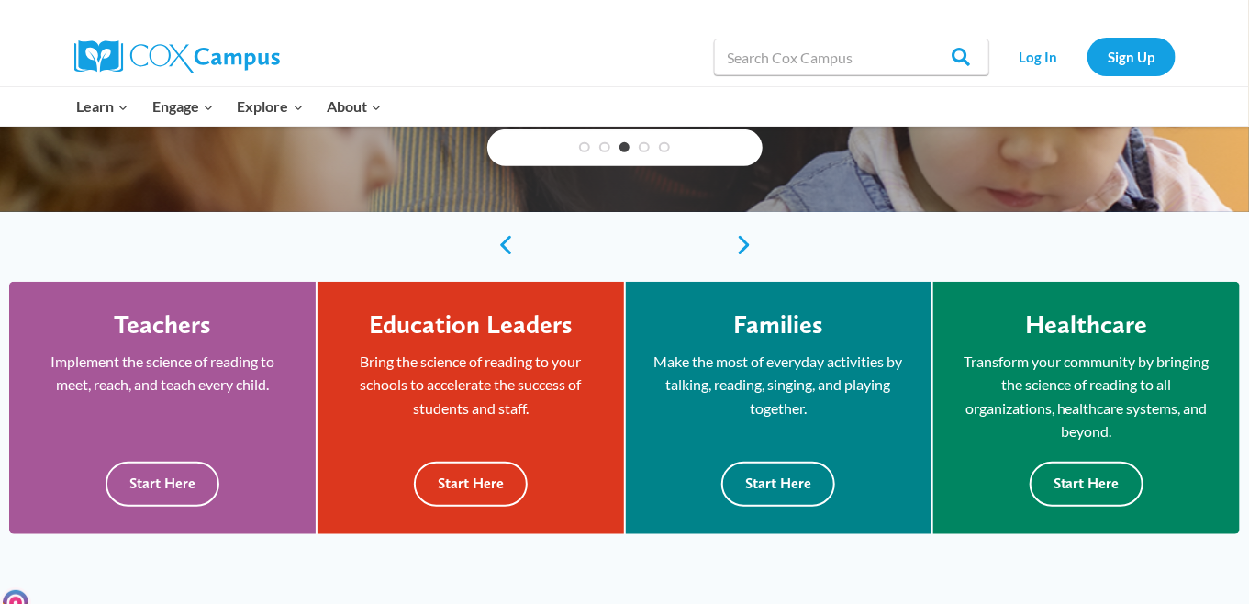
scroll to position [459, 0]
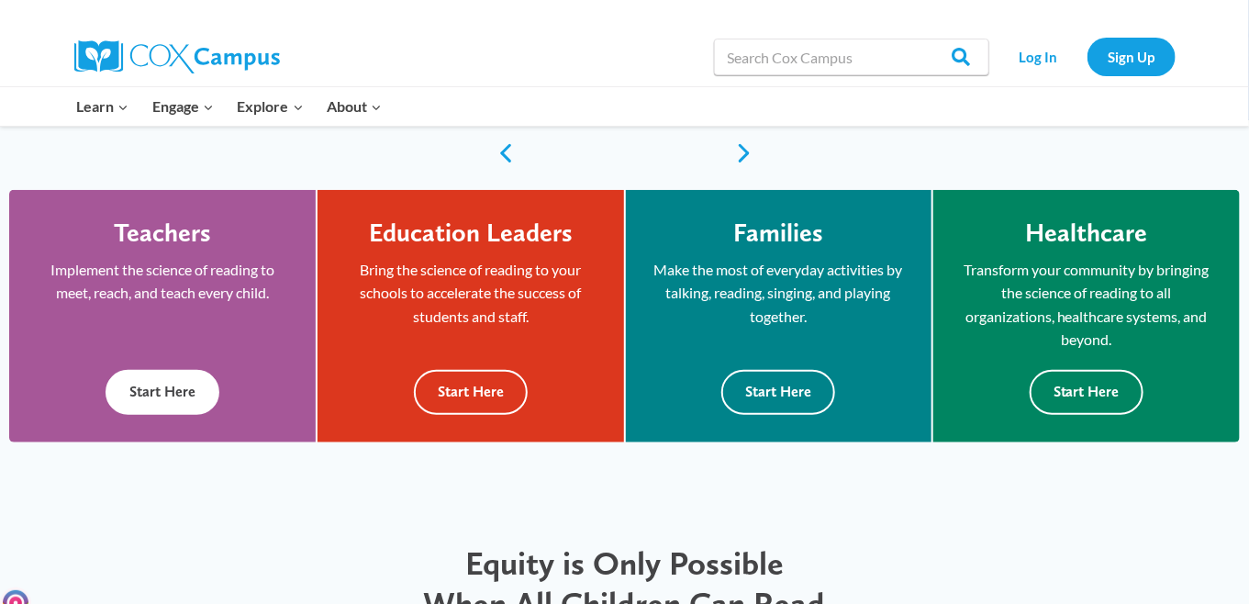
click at [178, 391] on button "Start Here" at bounding box center [163, 392] width 114 height 45
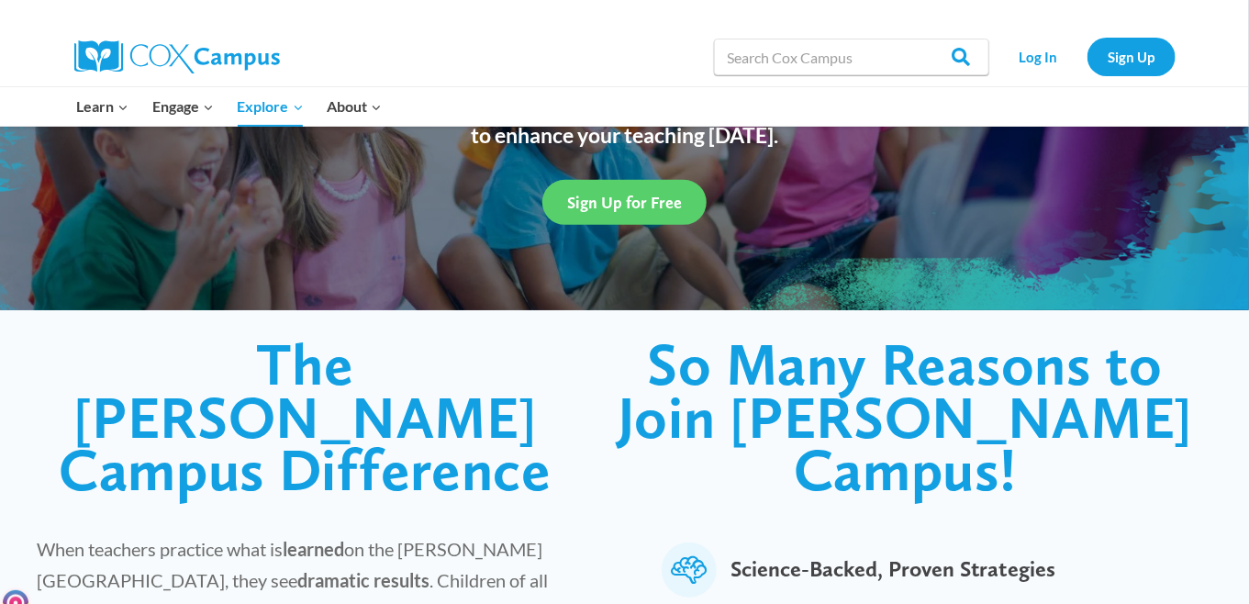
scroll to position [92, 0]
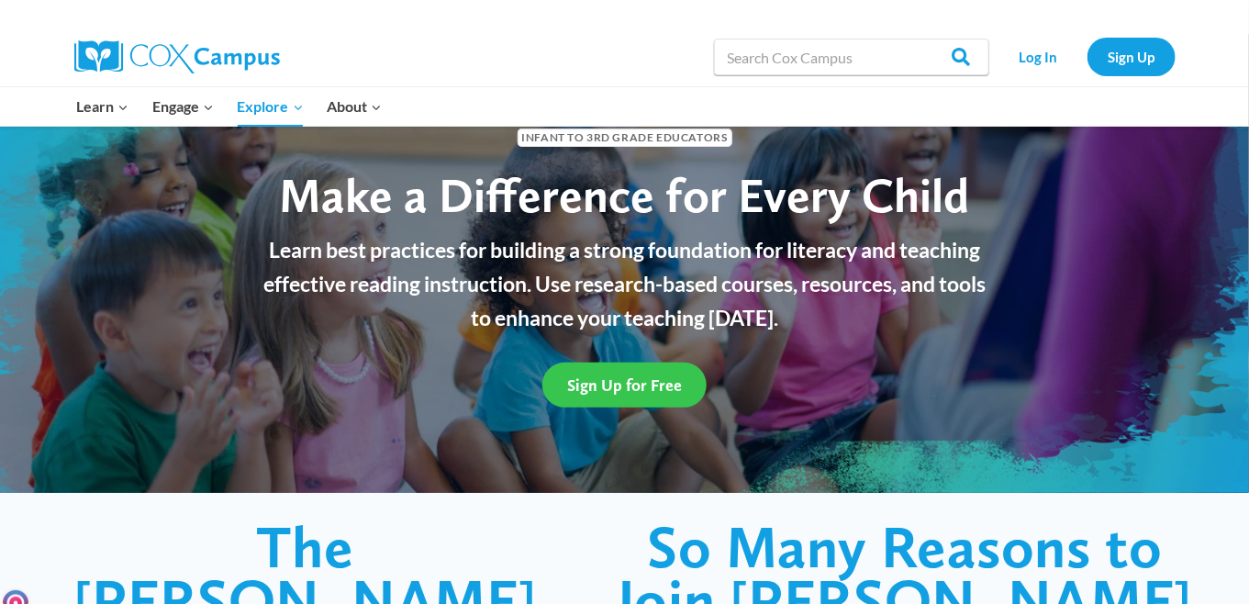
click at [626, 389] on span "Sign Up for Free" at bounding box center [624, 384] width 115 height 19
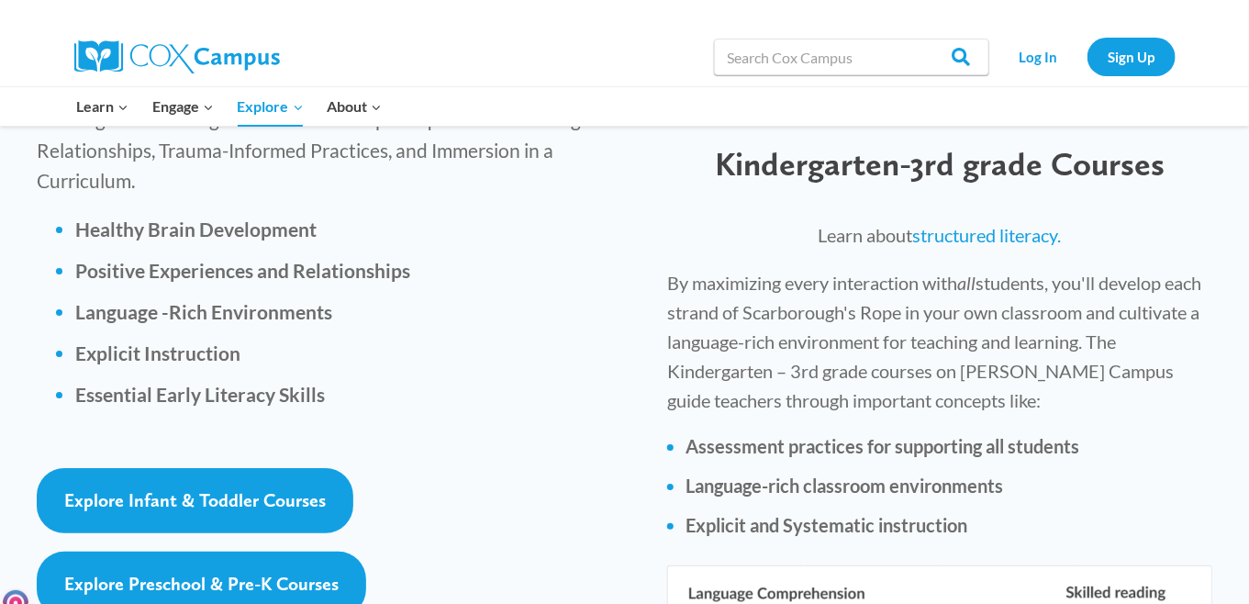
scroll to position [2753, 0]
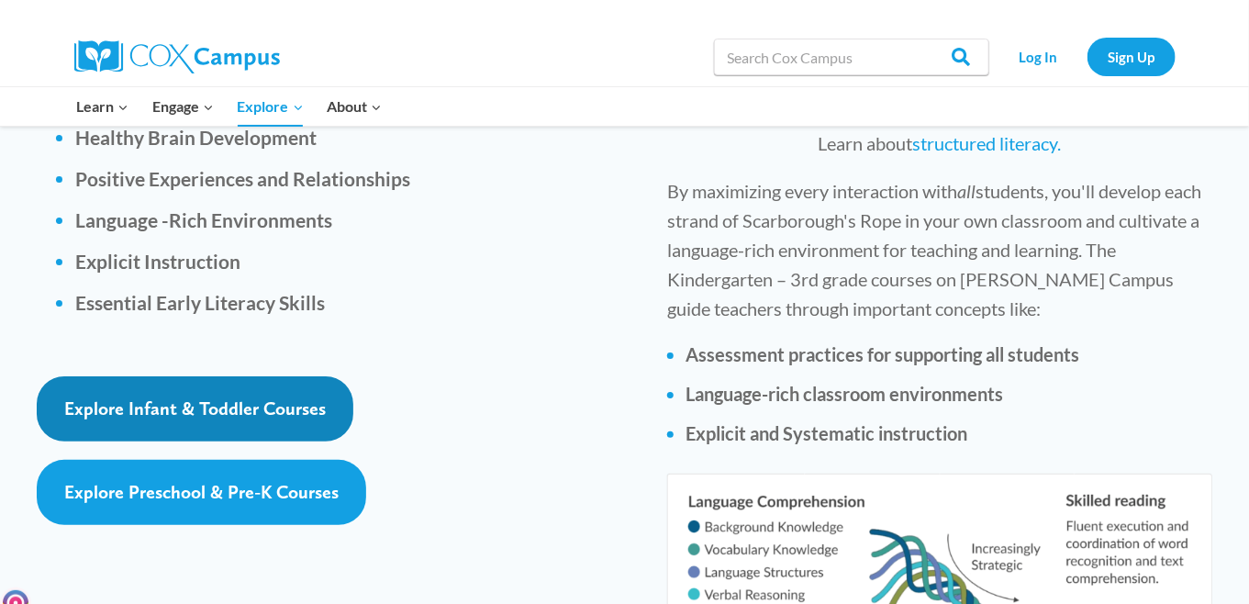
click at [151, 397] on span "Explore Infant & Toddler Courses" at bounding box center [195, 408] width 262 height 22
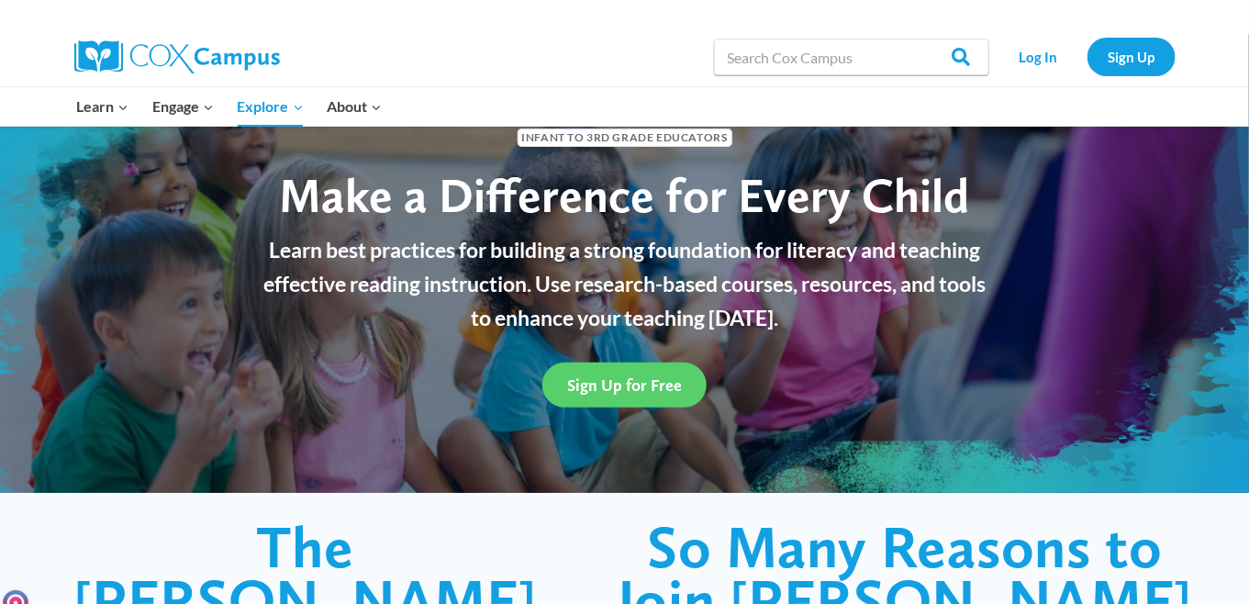
scroll to position [0, 0]
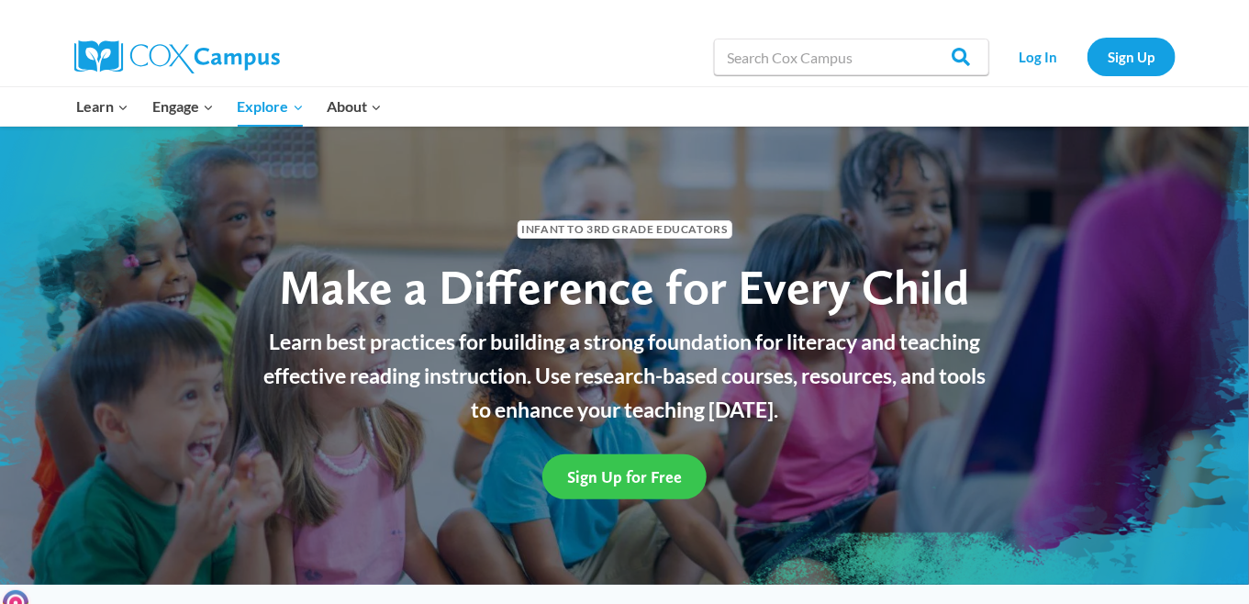
click at [652, 476] on span "Sign Up for Free" at bounding box center [624, 476] width 115 height 19
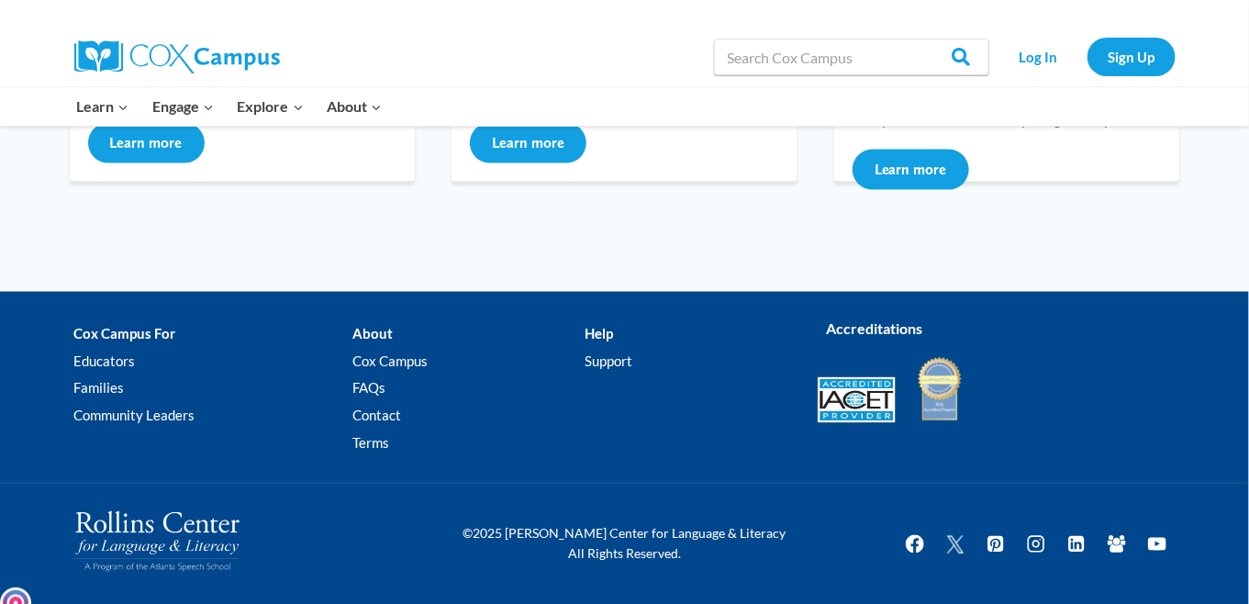
scroll to position [390, 0]
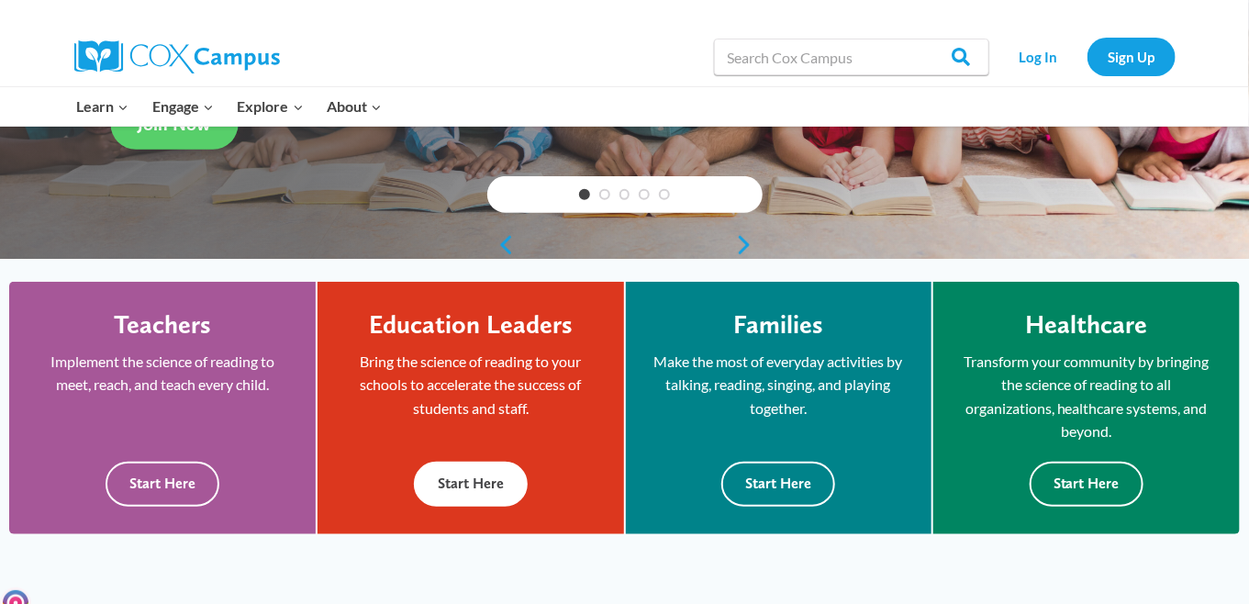
scroll to position [459, 0]
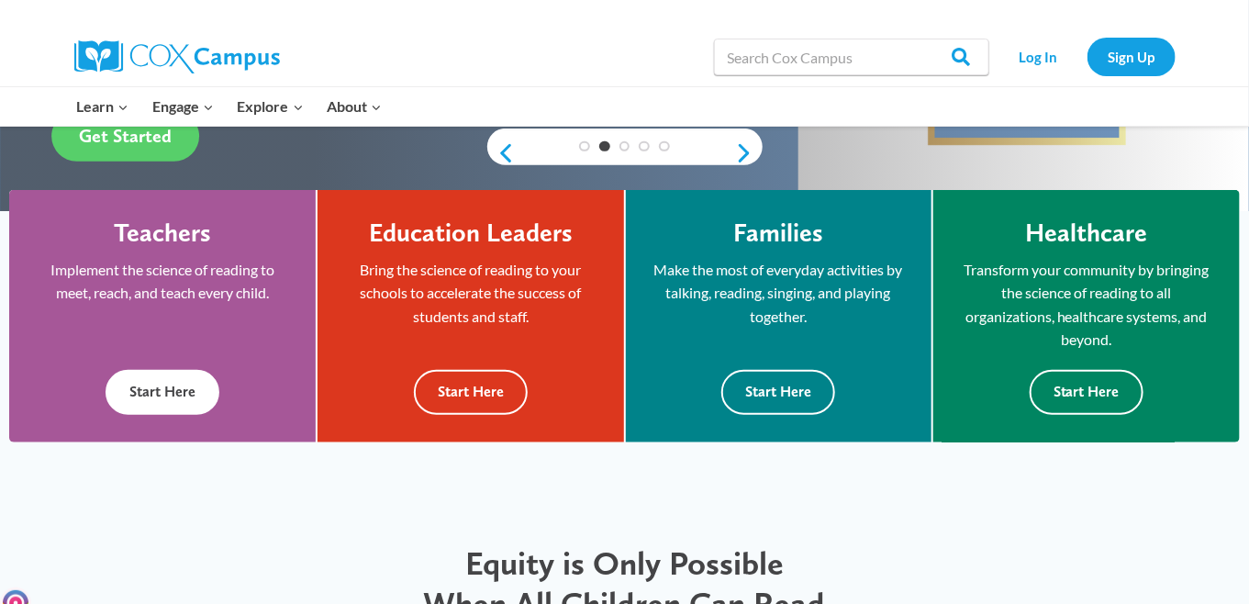
click at [162, 391] on button "Start Here" at bounding box center [163, 392] width 114 height 45
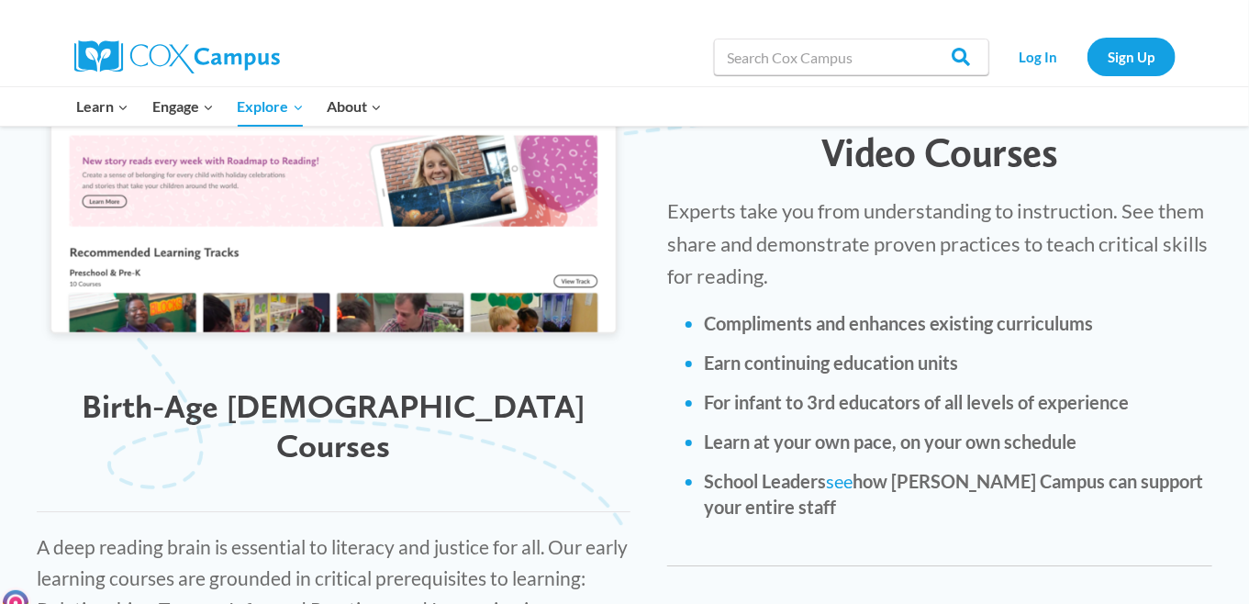
scroll to position [2386, 0]
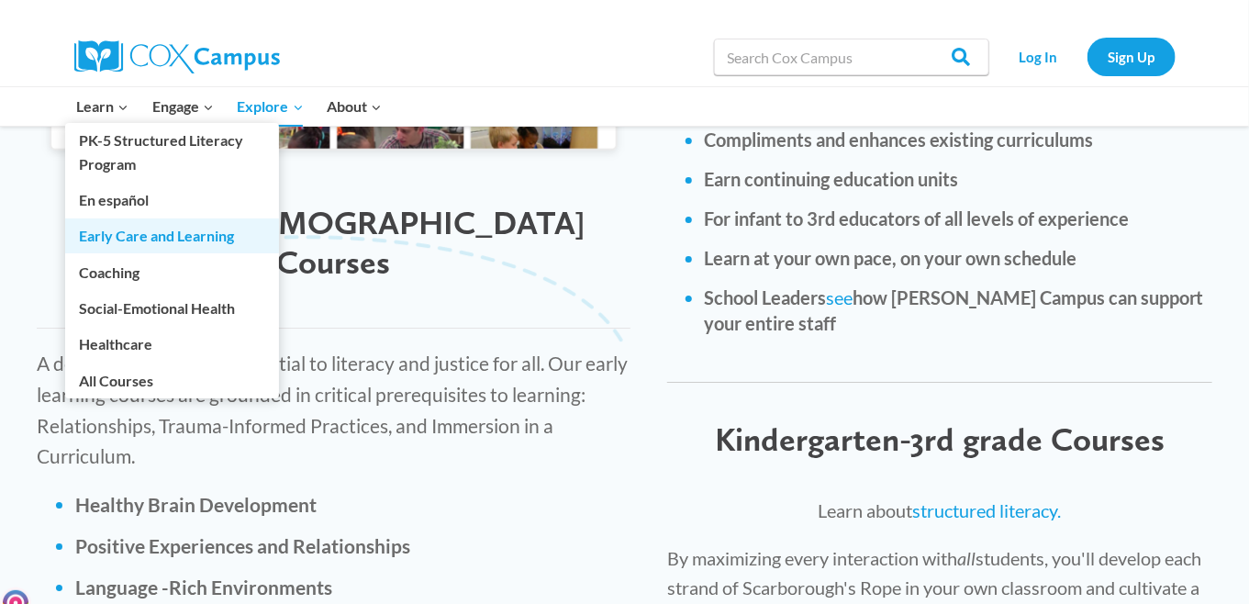
click at [136, 235] on link "Early Care and Learning" at bounding box center [172, 235] width 214 height 35
click at [133, 232] on link "Early Care and Learning" at bounding box center [172, 235] width 214 height 35
click at [134, 231] on link "Early Care and Learning" at bounding box center [172, 235] width 214 height 35
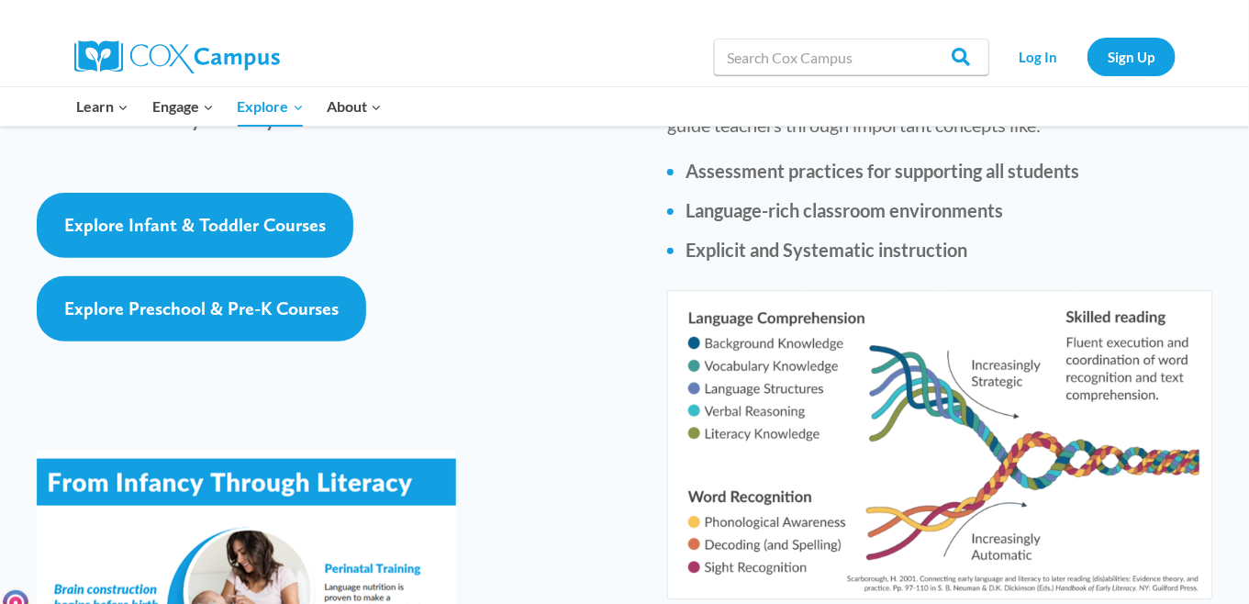
scroll to position [2844, 0]
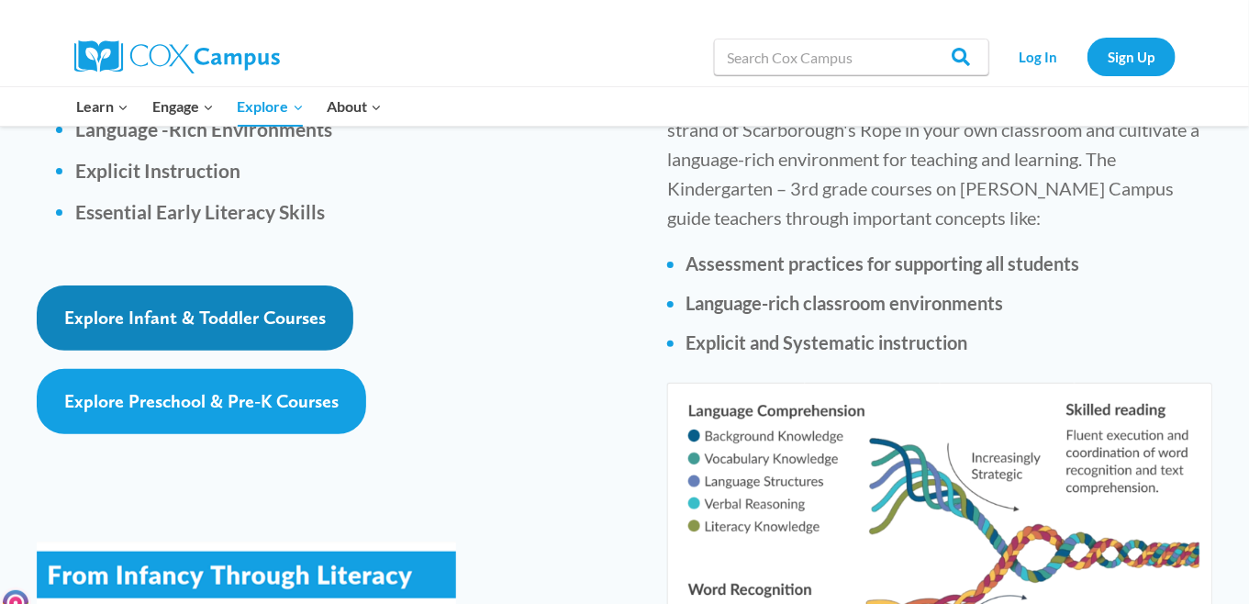
click at [188, 307] on span "Explore Infant & Toddler Courses" at bounding box center [195, 318] width 262 height 22
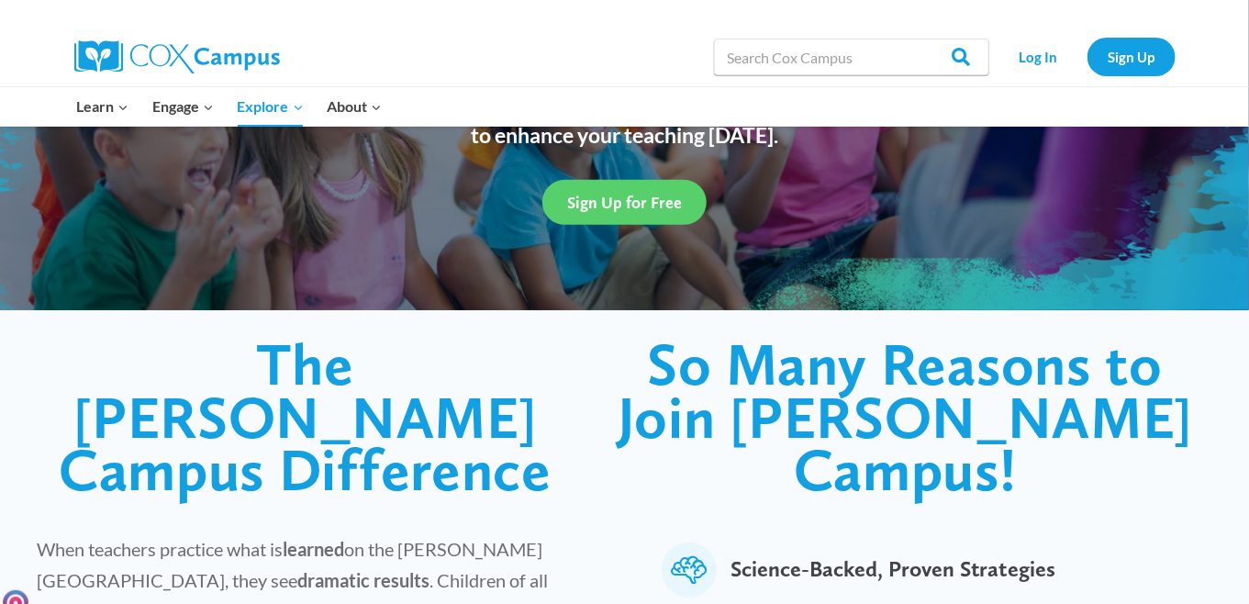
scroll to position [0, 0]
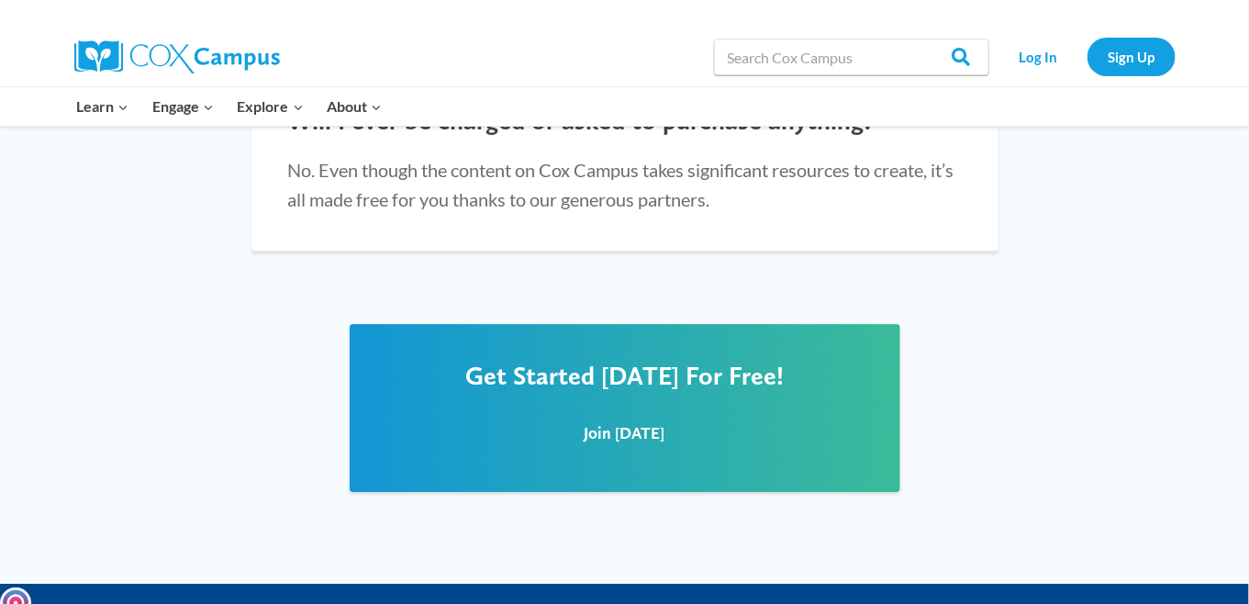
scroll to position [2294, 0]
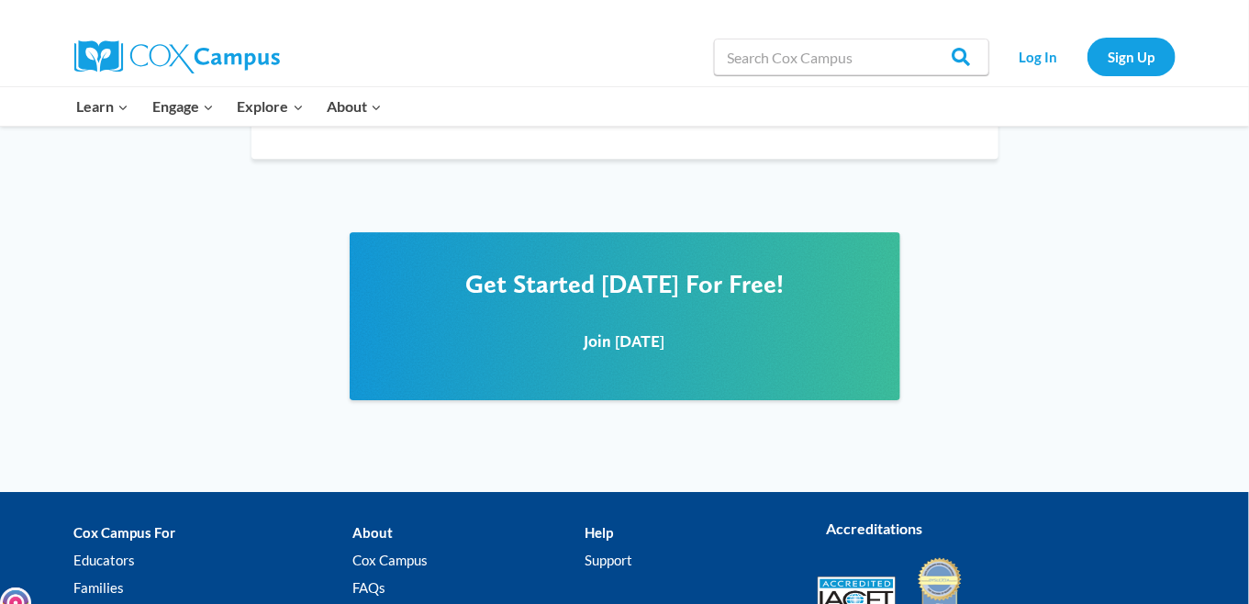
click at [617, 299] on div "Join [DATE]" at bounding box center [625, 340] width 514 height 82
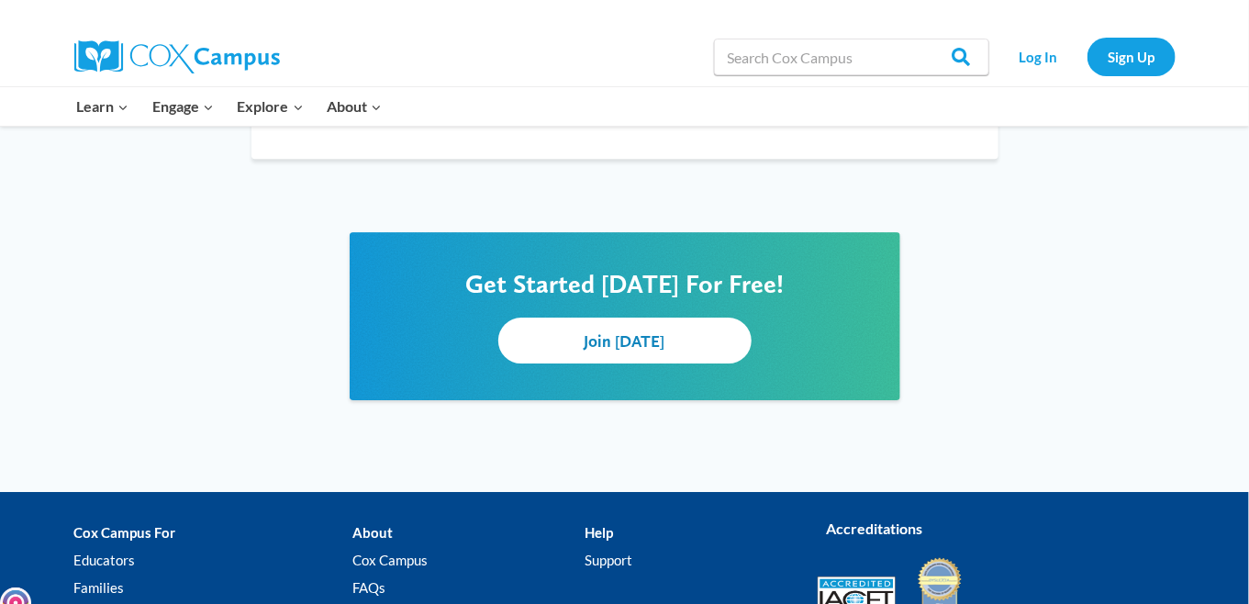
click at [622, 331] on span "Join Today" at bounding box center [625, 340] width 81 height 19
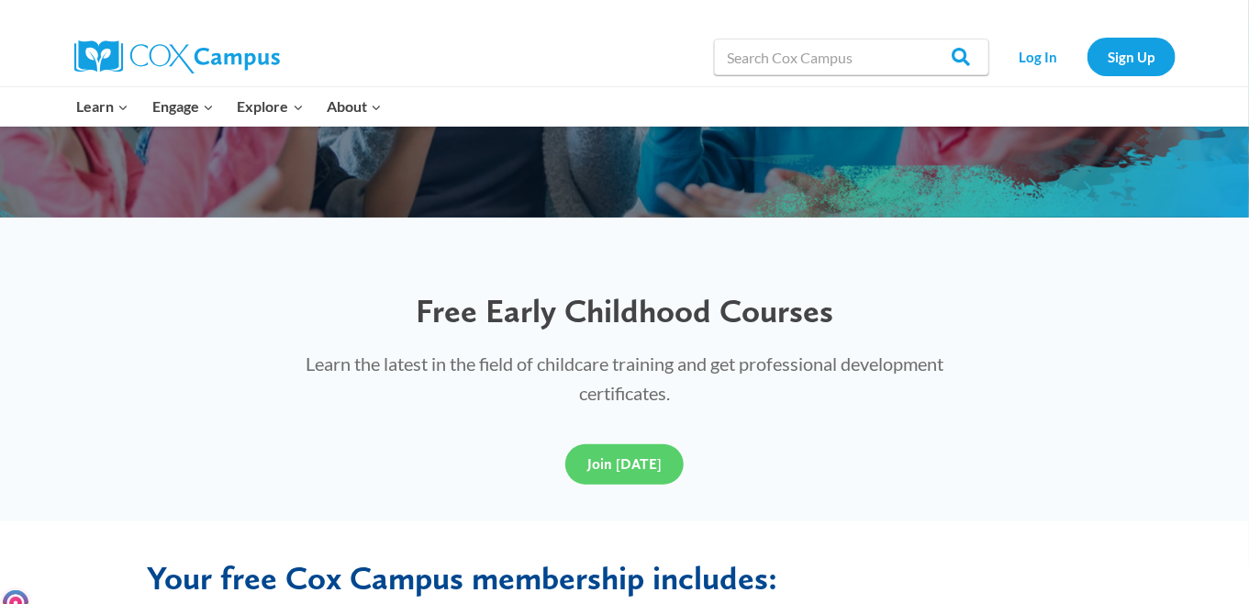
scroll to position [274, 0]
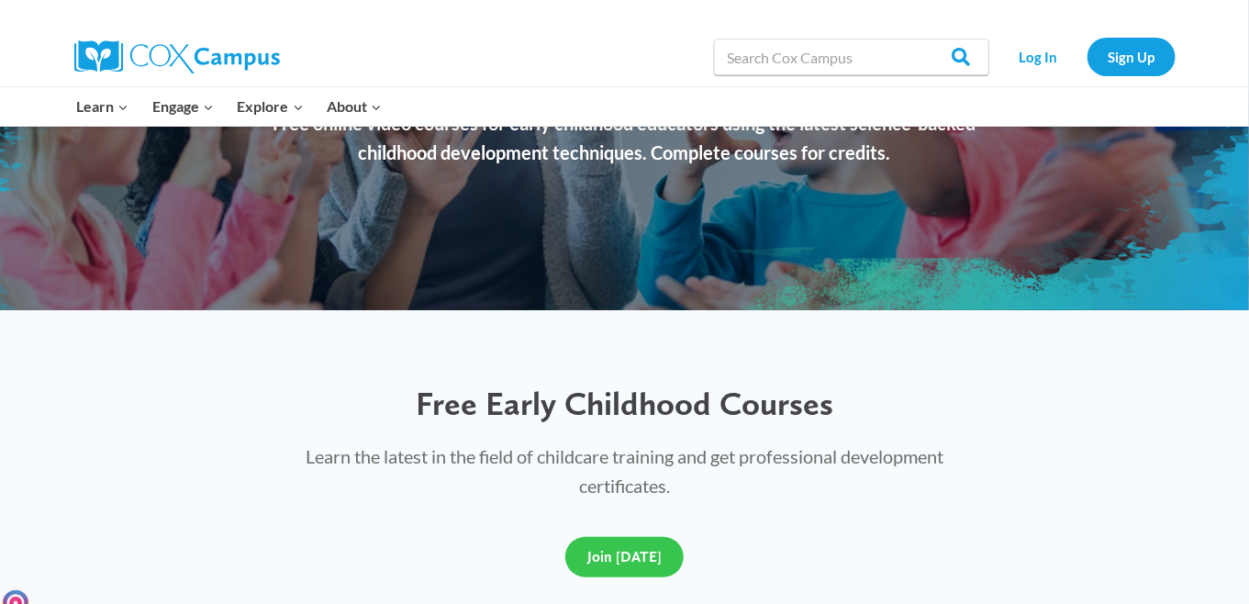
click at [636, 459] on span "Join Today" at bounding box center [624, 556] width 74 height 17
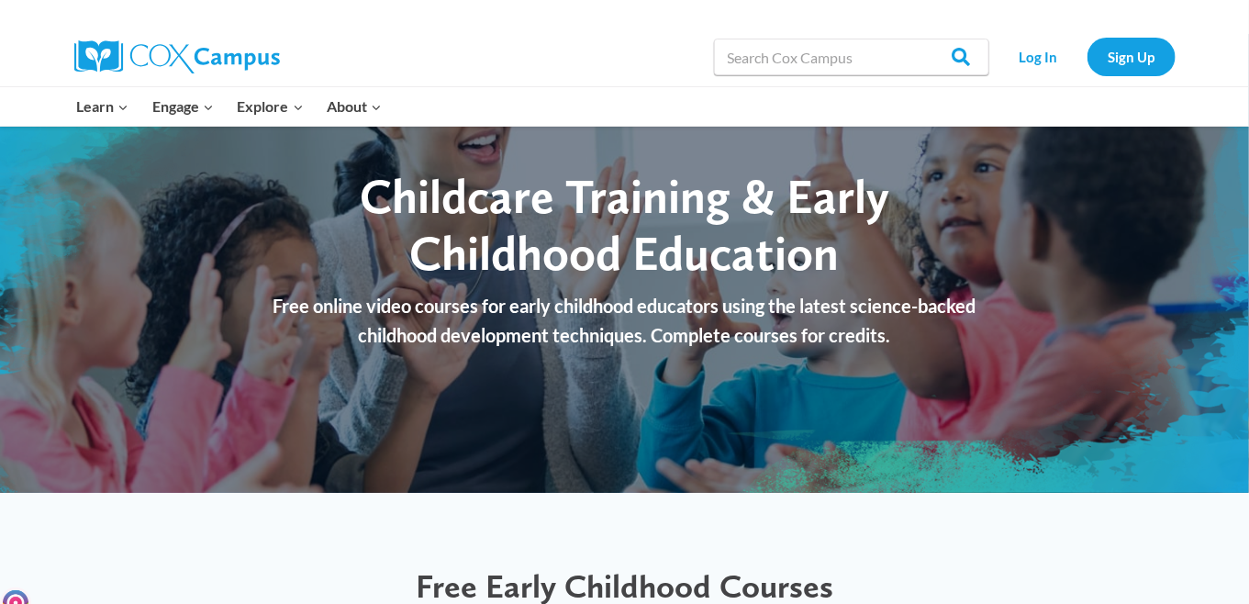
scroll to position [0, 0]
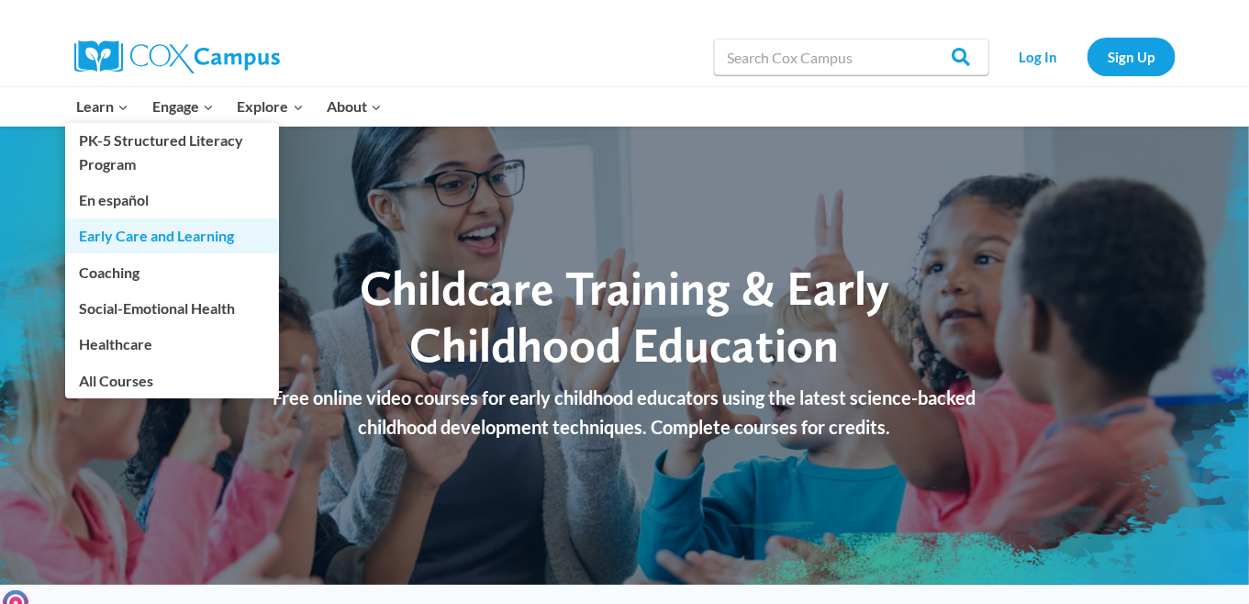
click at [122, 230] on link "Early Care and Learning" at bounding box center [172, 235] width 214 height 35
click at [137, 234] on link "Early Care and Learning" at bounding box center [172, 235] width 214 height 35
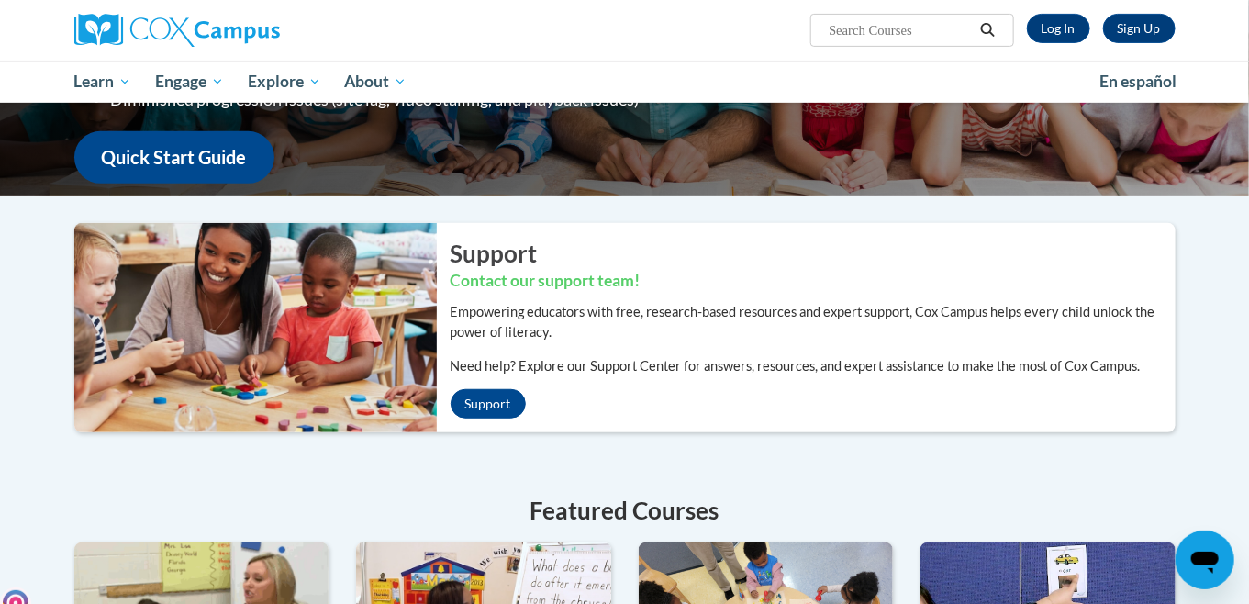
scroll to position [184, 0]
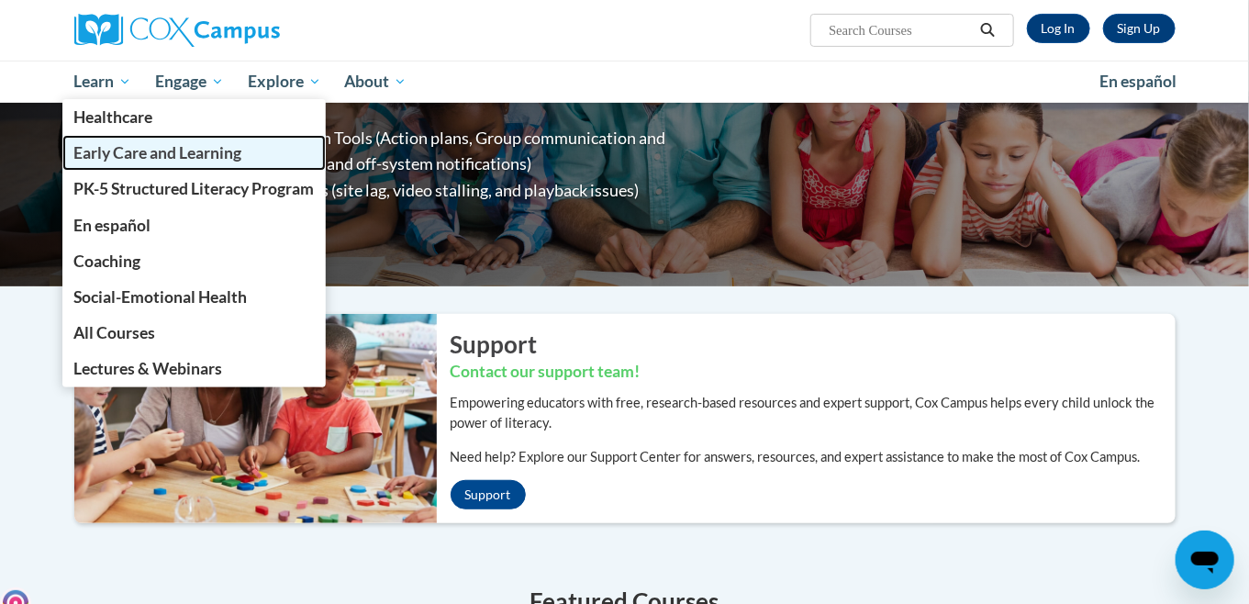
click at [123, 147] on span "Early Care and Learning" at bounding box center [157, 152] width 168 height 19
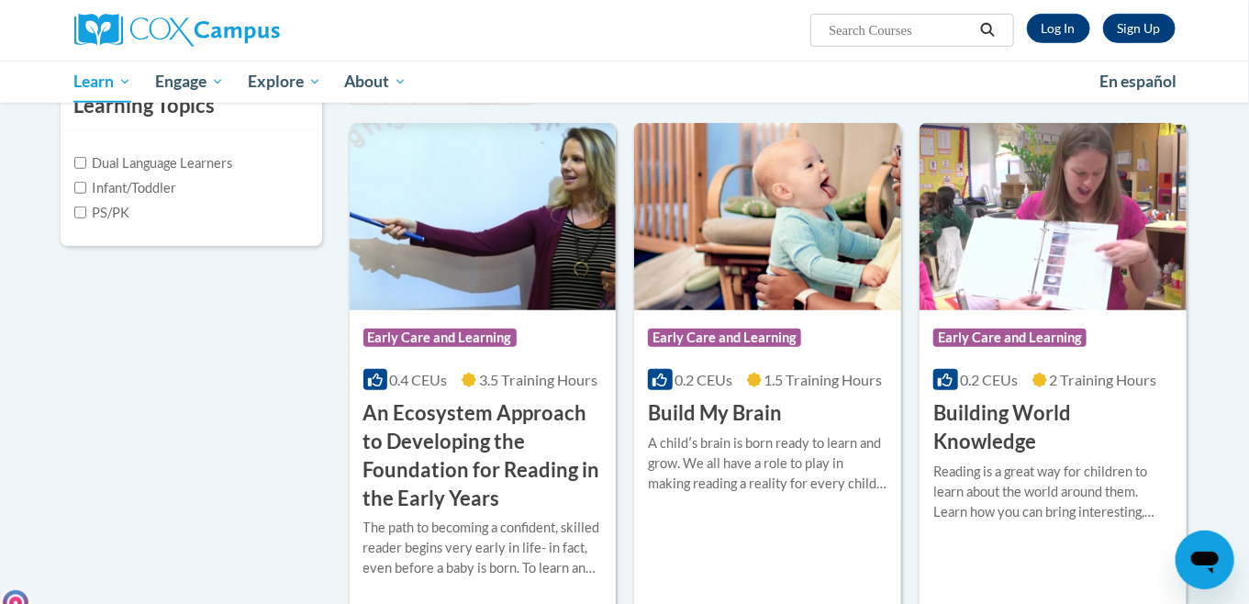
scroll to position [551, 0]
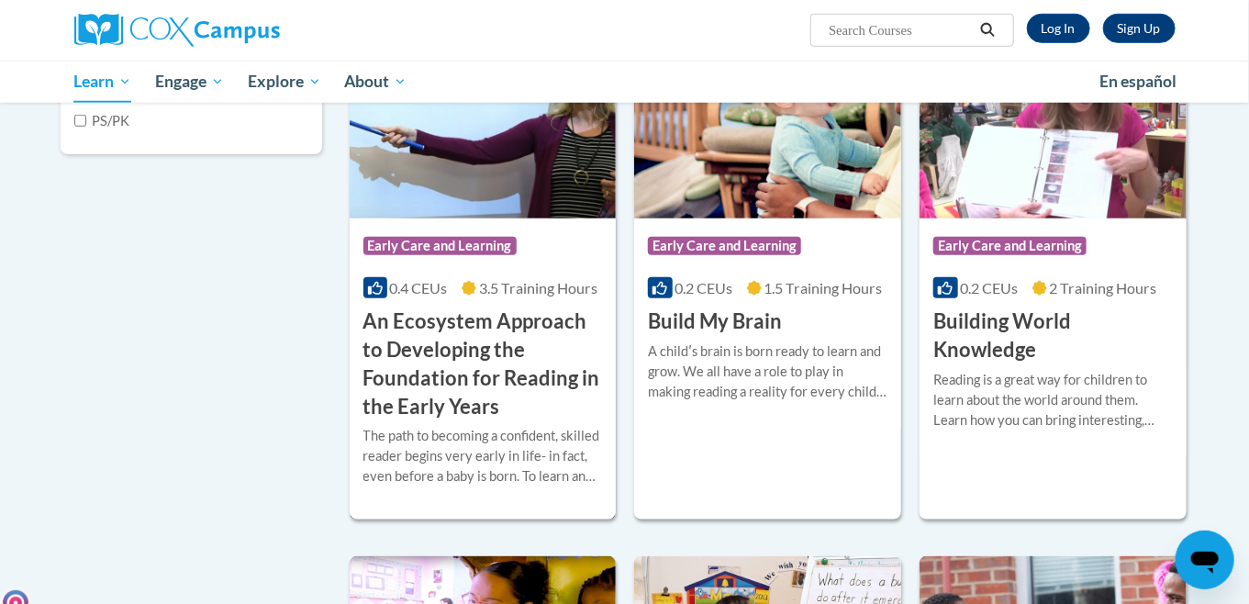
click at [463, 322] on h3 "An Ecosystem Approach to Developing the Foundation for Reading in the Early Yea…" at bounding box center [483, 363] width 240 height 113
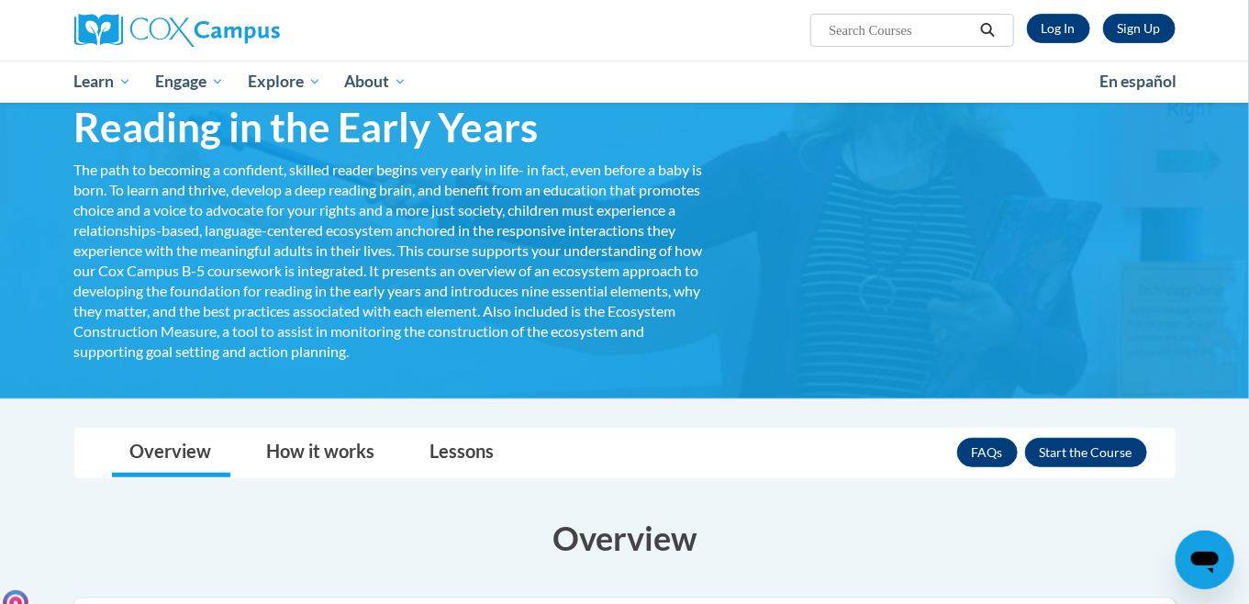
scroll to position [274, 0]
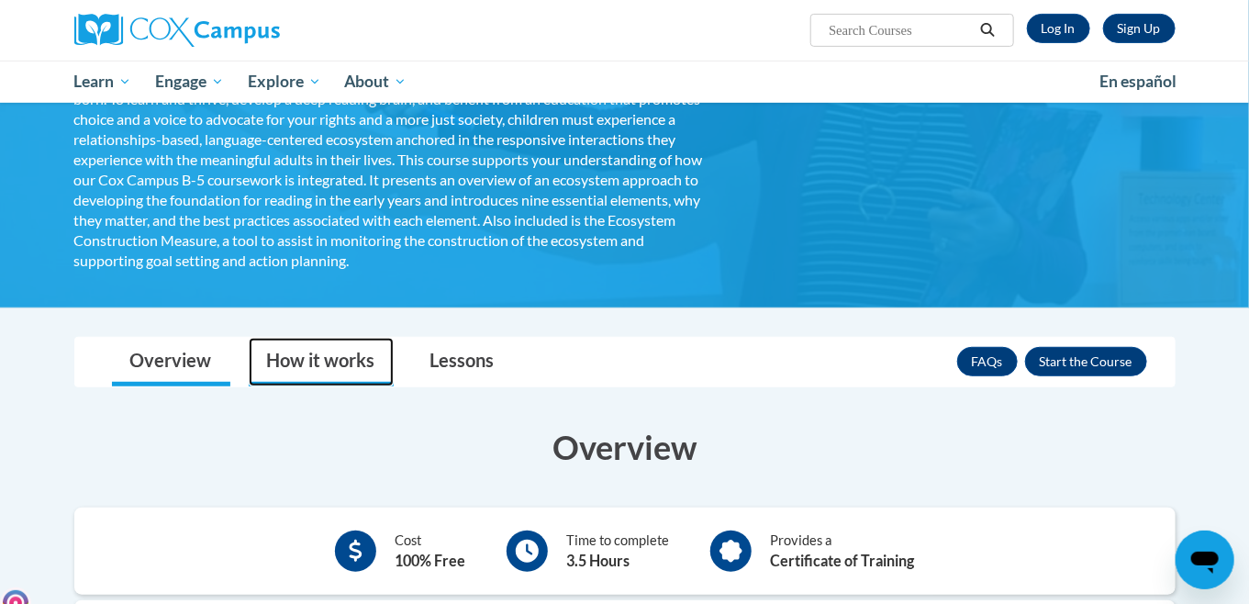
click at [292, 358] on link "How it works" at bounding box center [321, 362] width 145 height 49
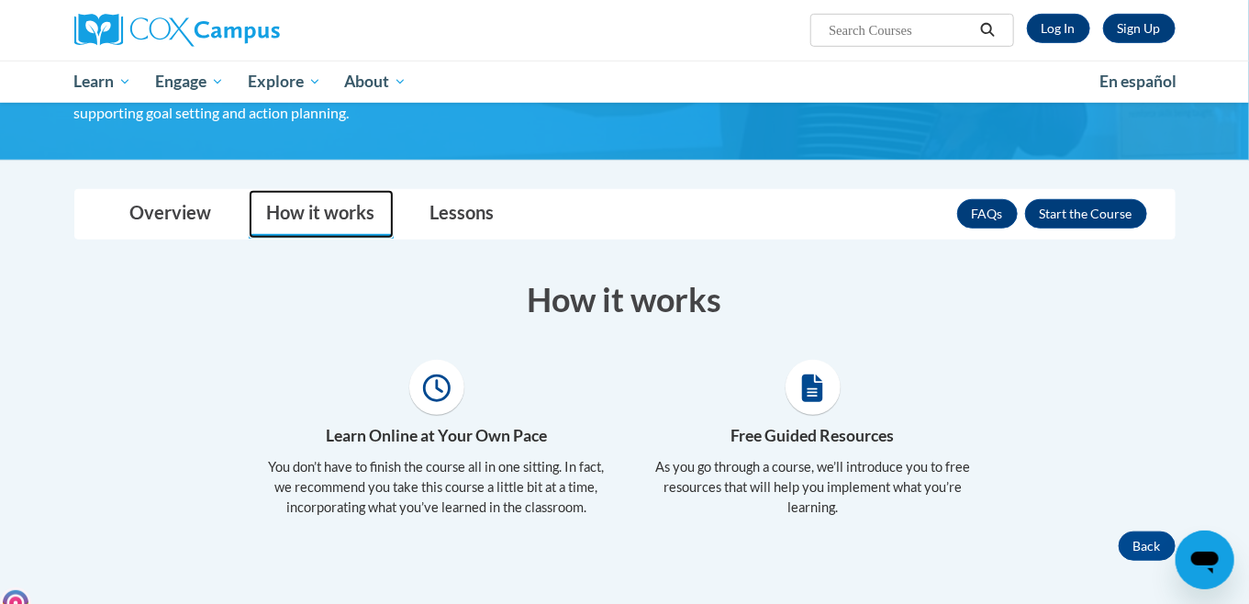
scroll to position [330, 0]
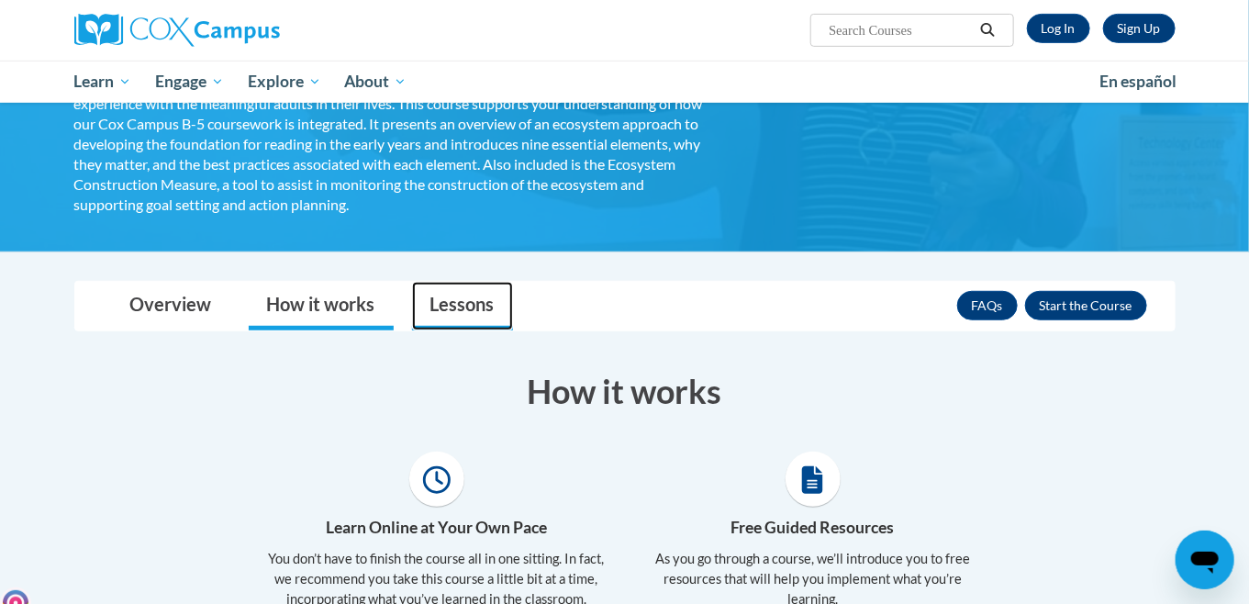
click at [453, 304] on link "Lessons" at bounding box center [462, 306] width 101 height 49
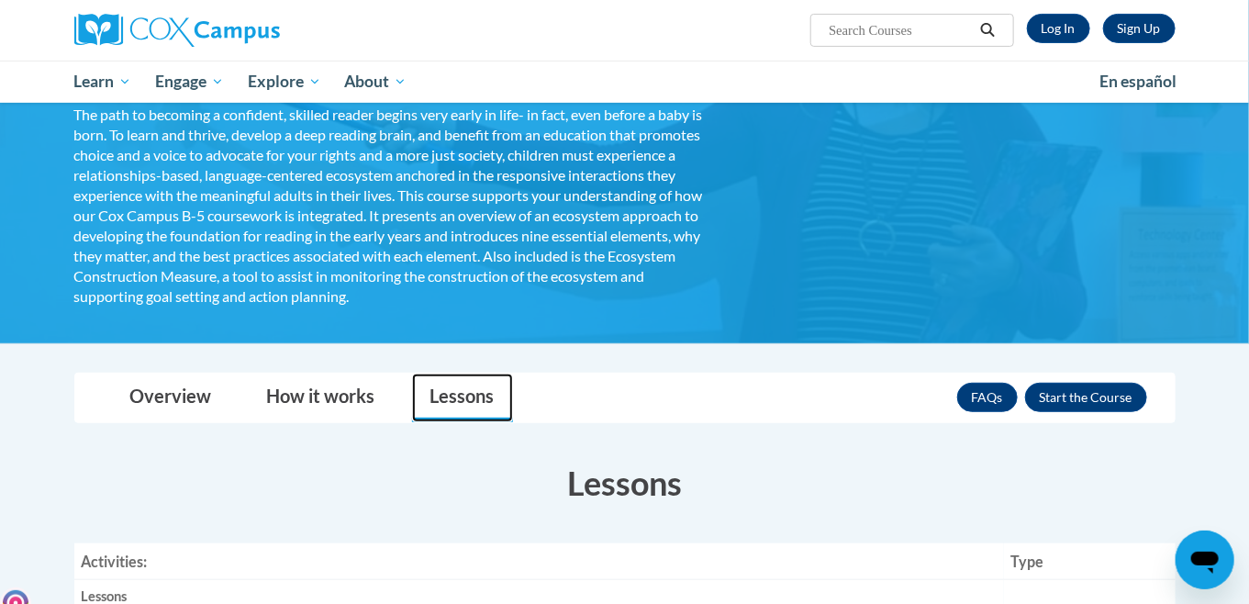
scroll to position [147, 0]
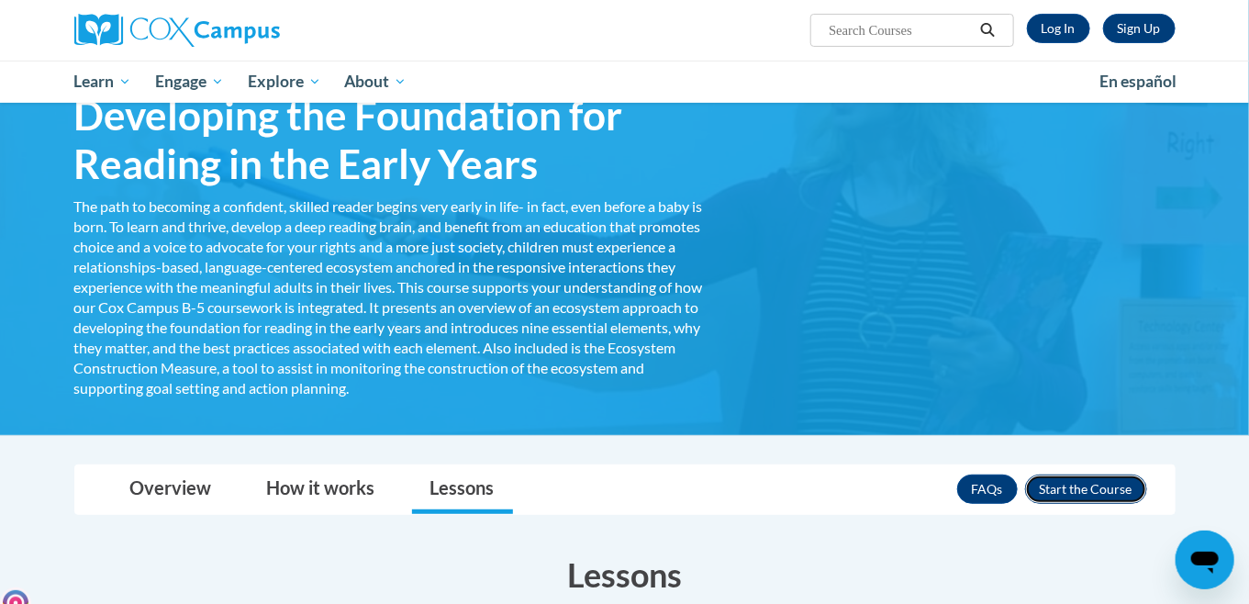
click at [1097, 491] on button "Enroll" at bounding box center [1086, 488] width 122 height 29
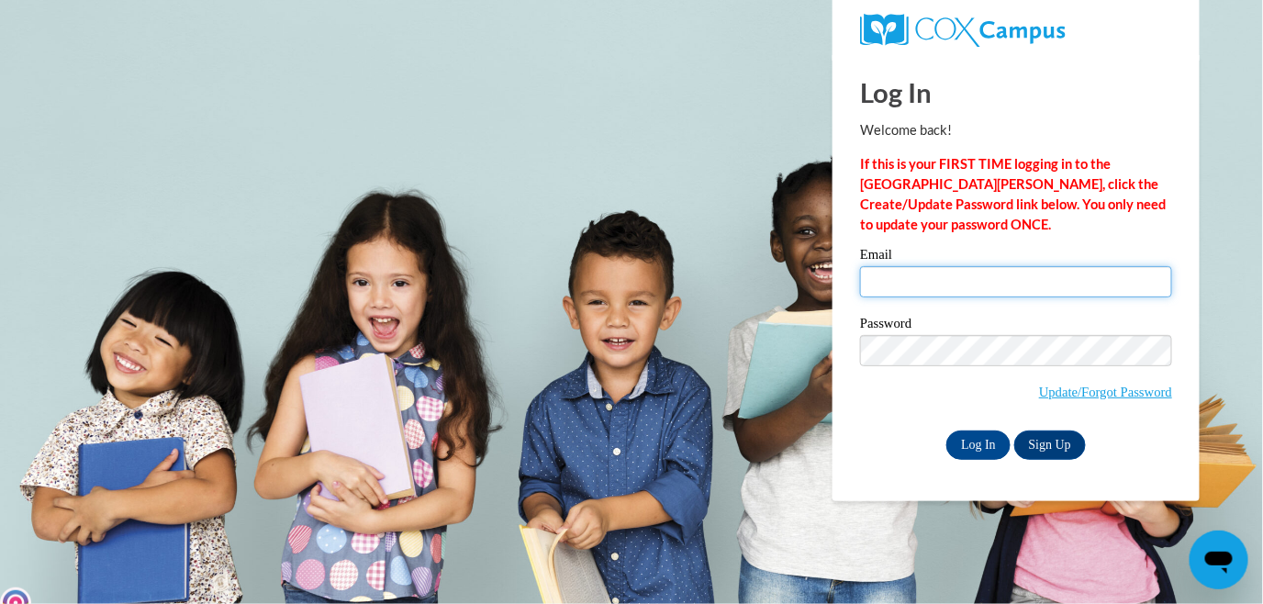
click at [958, 278] on input "Email" at bounding box center [1016, 281] width 312 height 31
type input "maryrumble@msn.com"
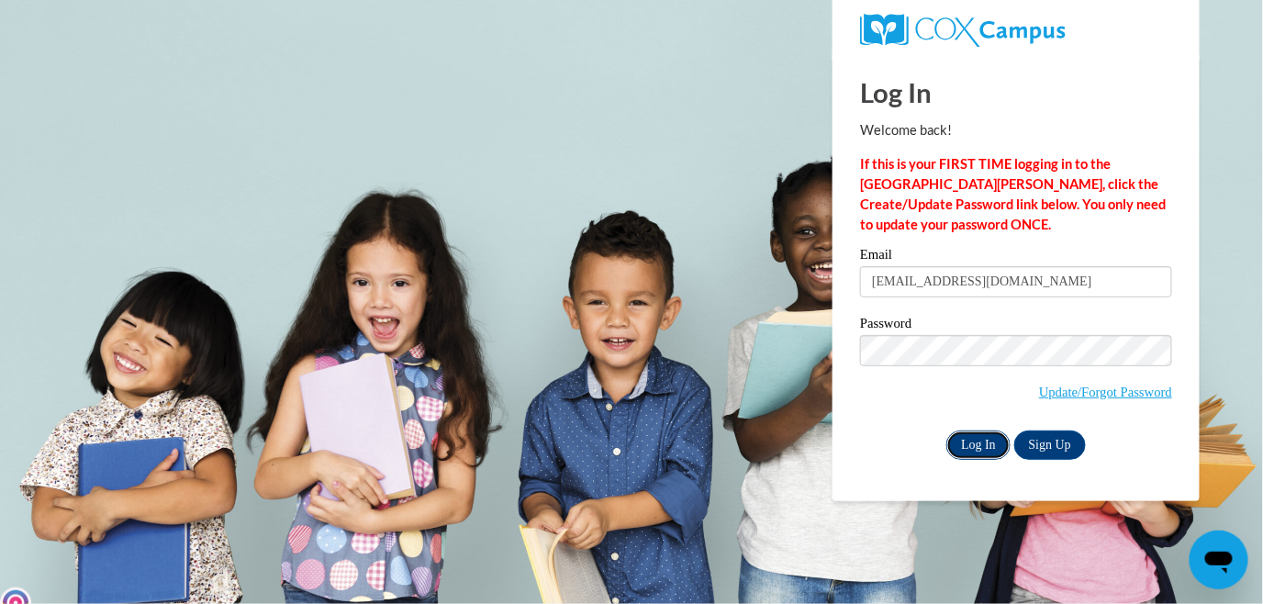
click at [981, 448] on input "Log In" at bounding box center [978, 444] width 64 height 29
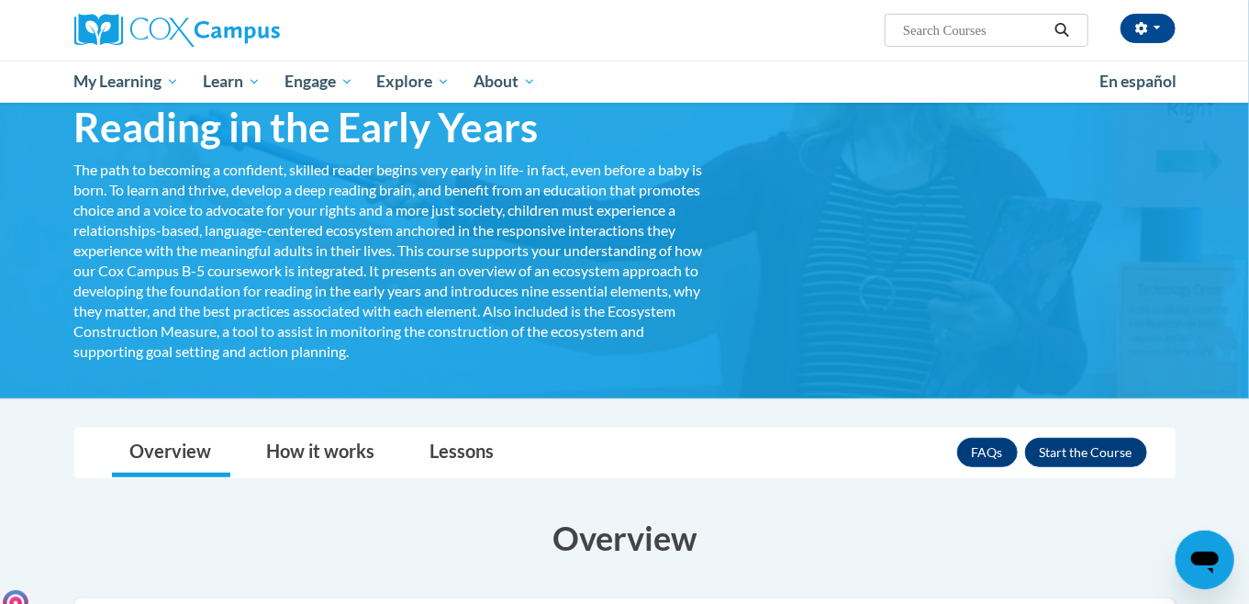
scroll to position [274, 0]
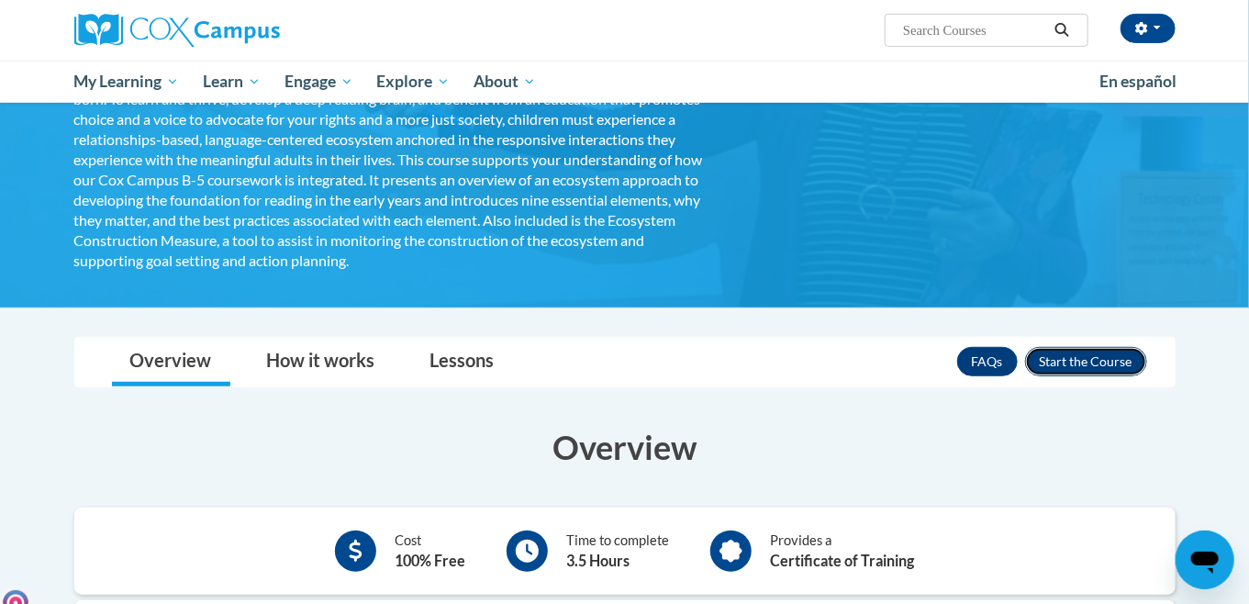
click at [1074, 359] on button "Enroll" at bounding box center [1086, 361] width 122 height 29
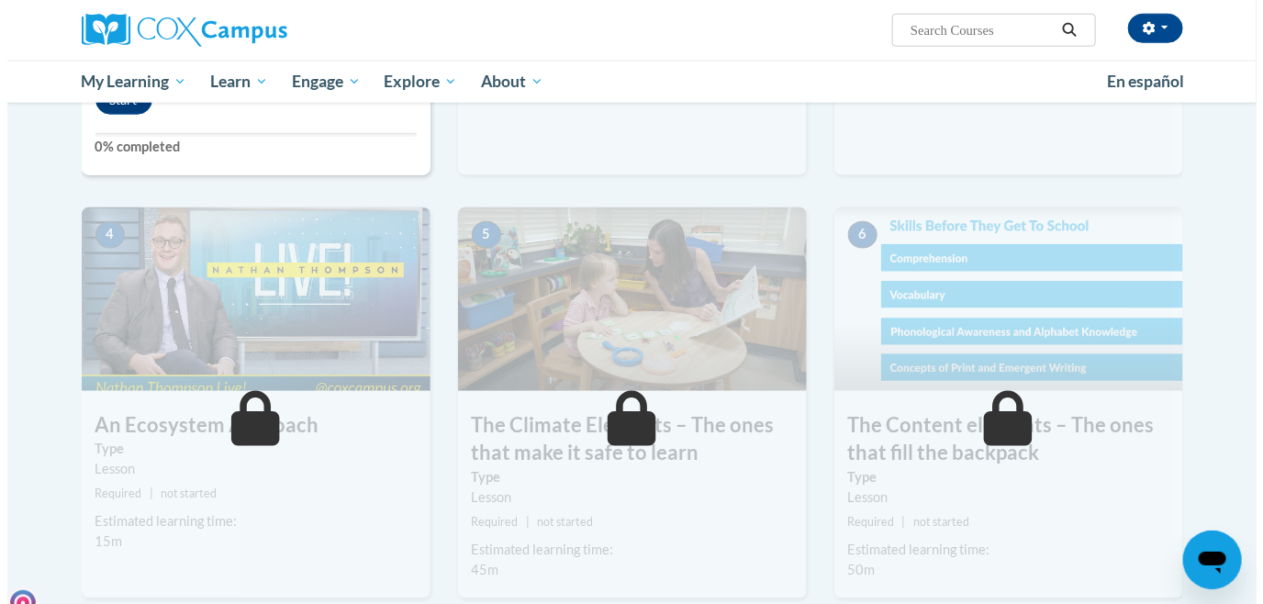
scroll to position [367, 0]
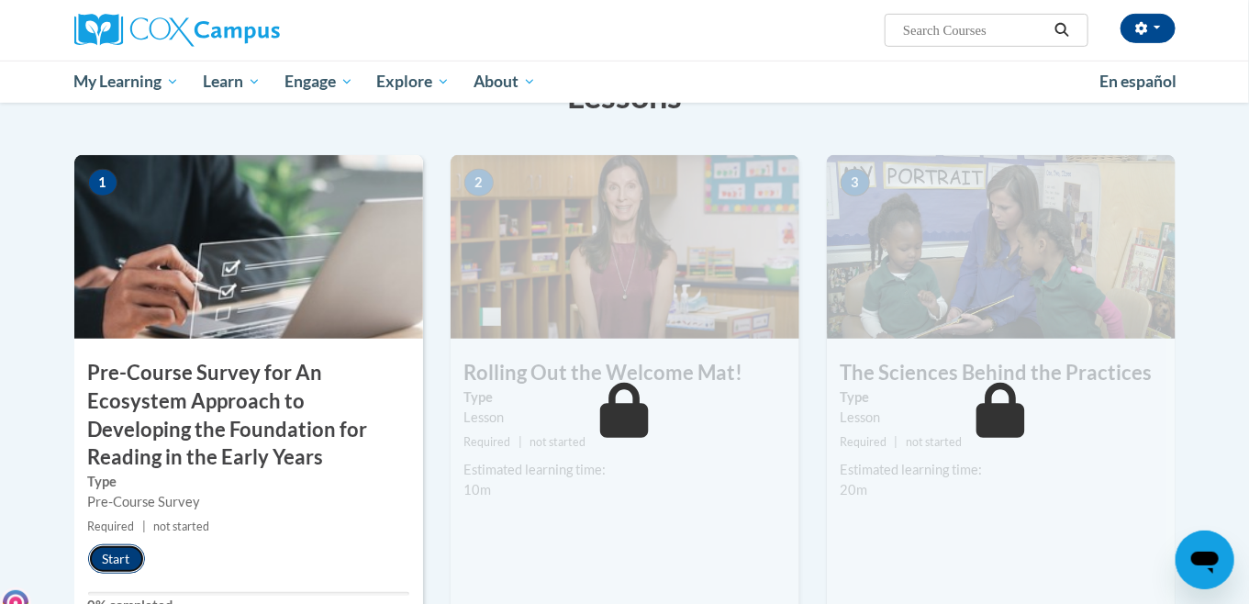
click at [112, 554] on button "Start" at bounding box center [116, 558] width 57 height 29
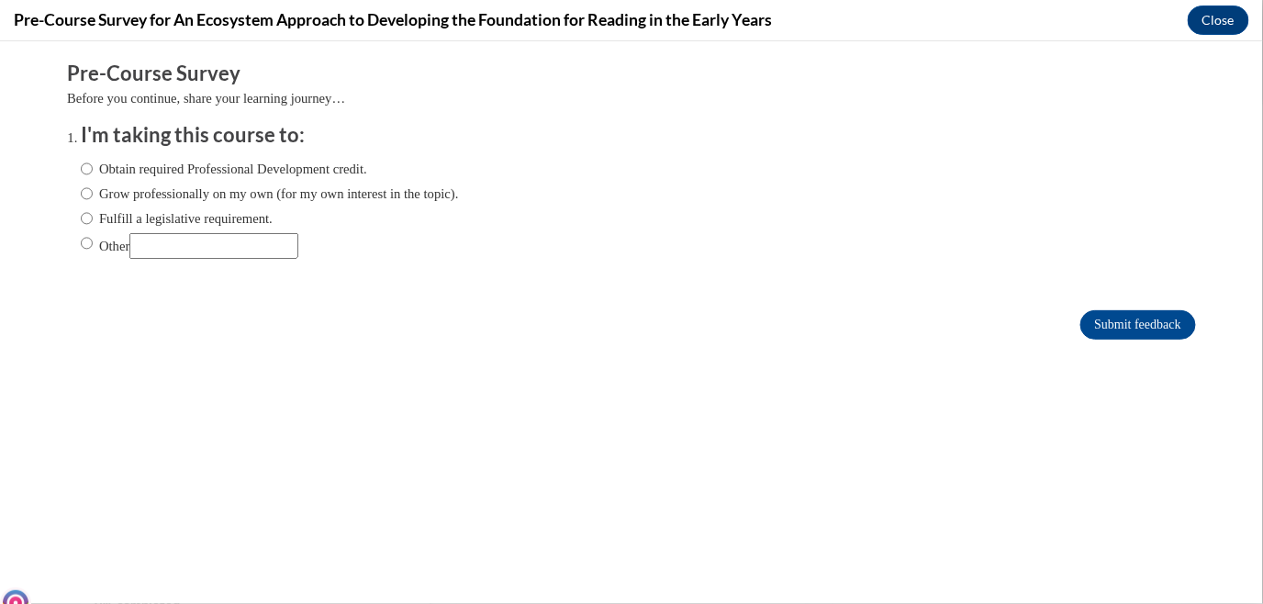
scroll to position [0, 0]
click at [81, 165] on input "Obtain required Professional Development credit." at bounding box center [87, 168] width 12 height 20
radio input "true"
click at [1109, 319] on input "Submit feedback" at bounding box center [1138, 323] width 116 height 29
click at [1095, 323] on input "Submit feedback" at bounding box center [1138, 323] width 116 height 29
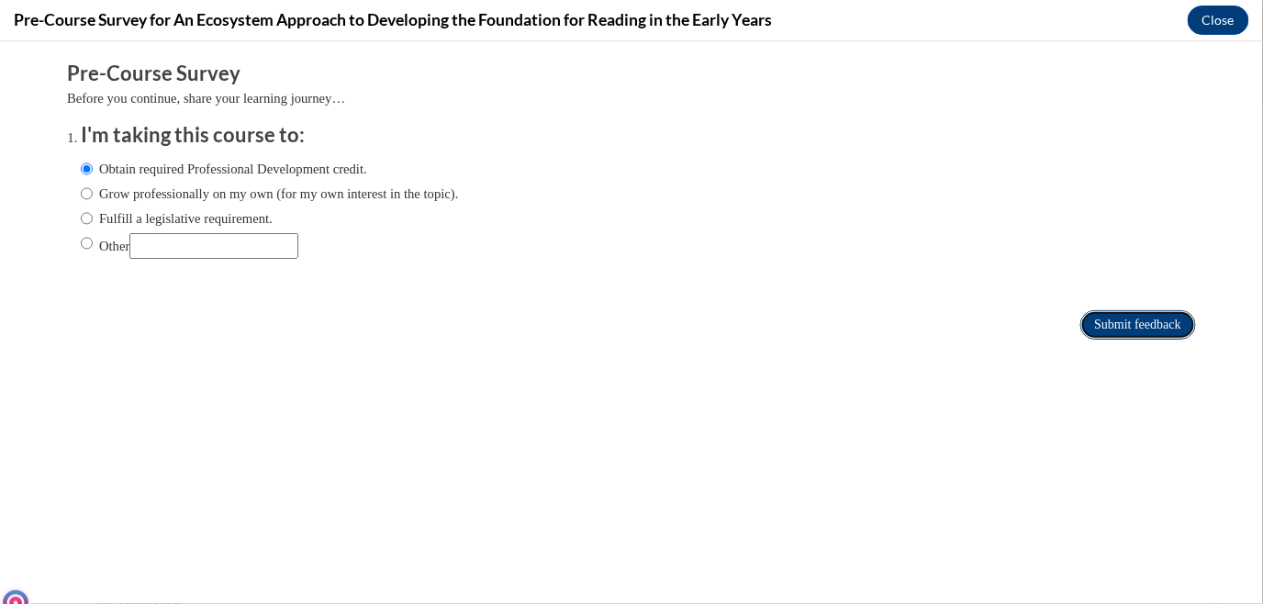
click at [1129, 324] on input "Submit feedback" at bounding box center [1138, 323] width 116 height 29
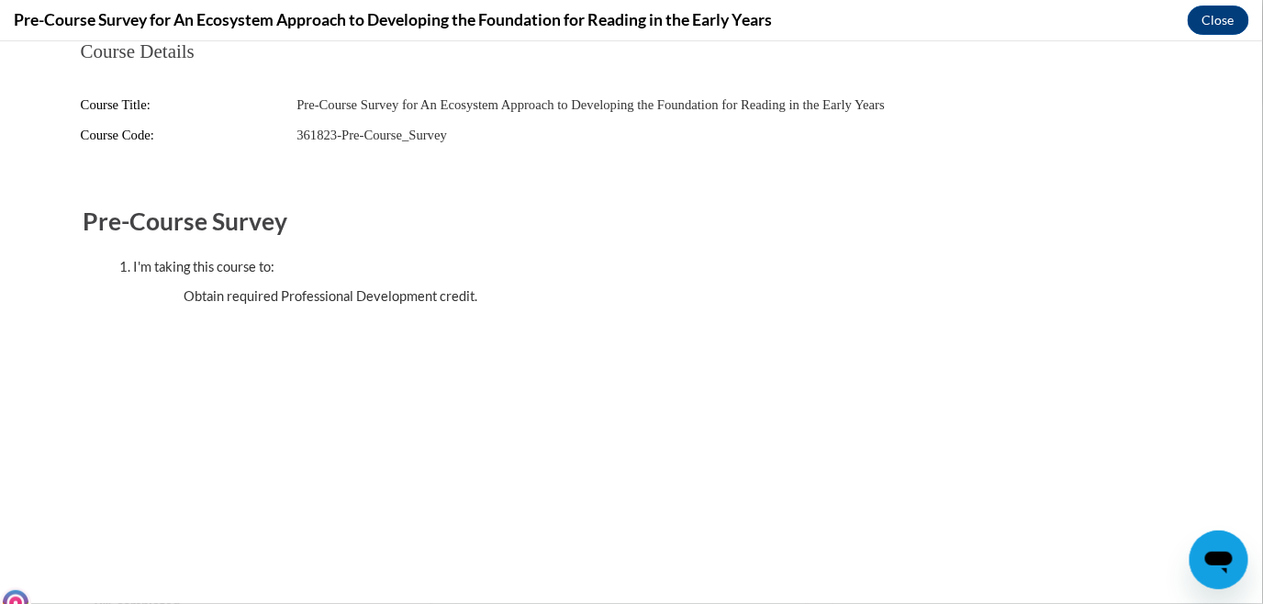
click at [1211, 549] on icon "Open messaging window" at bounding box center [1217, 558] width 33 height 33
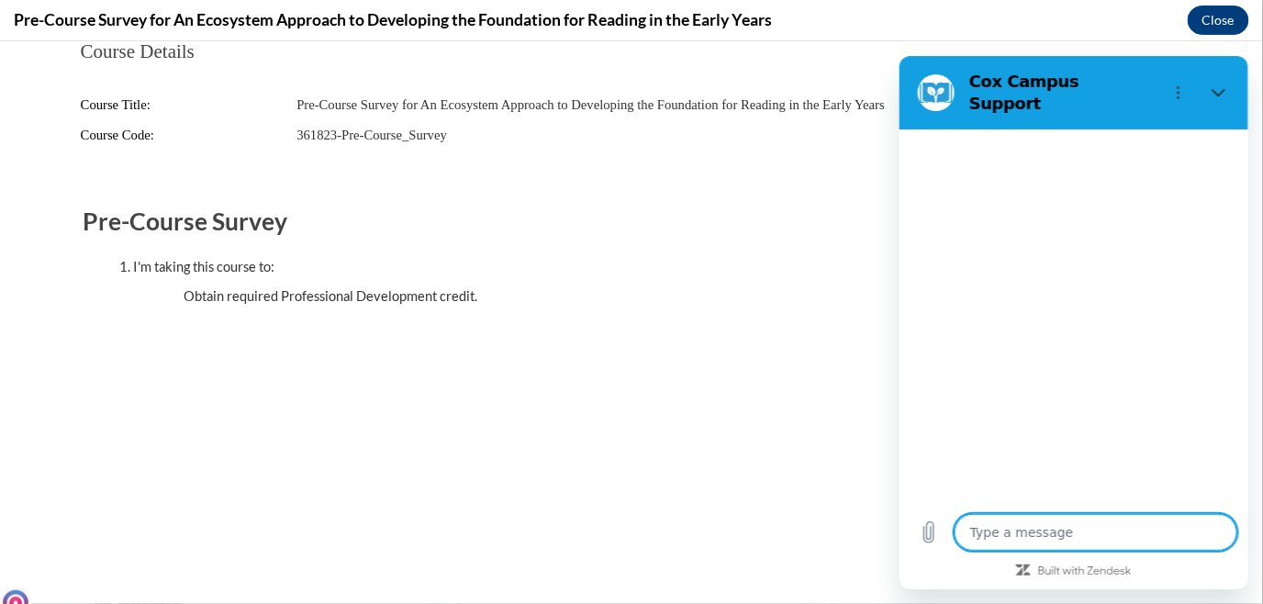
type textarea "x"
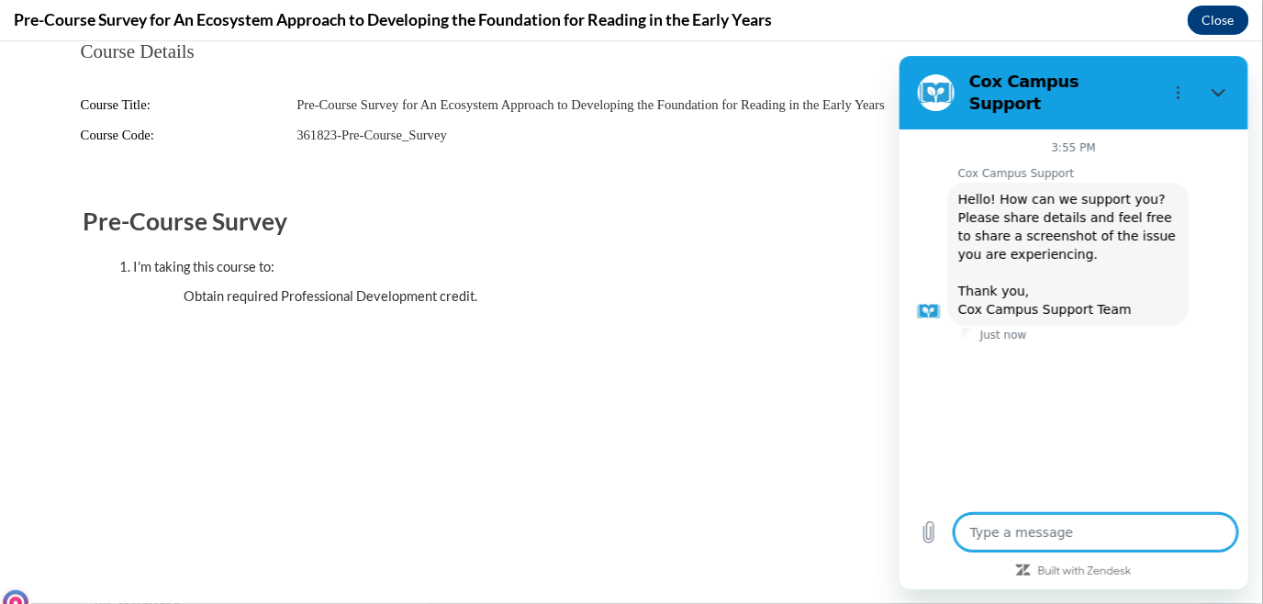
click at [802, 189] on div "Course Details Course Title: Pre-Course Survey for An Ecosystem Approach to Dev…" at bounding box center [631, 234] width 1156 height 389
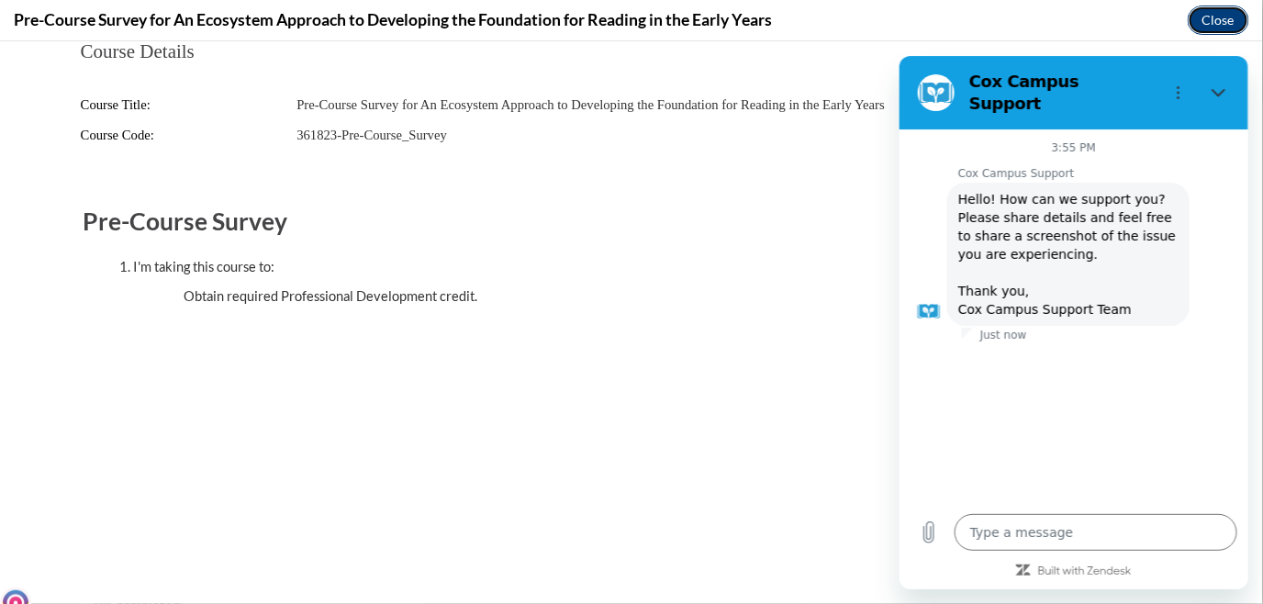
click at [1205, 17] on button "Close" at bounding box center [1218, 20] width 61 height 29
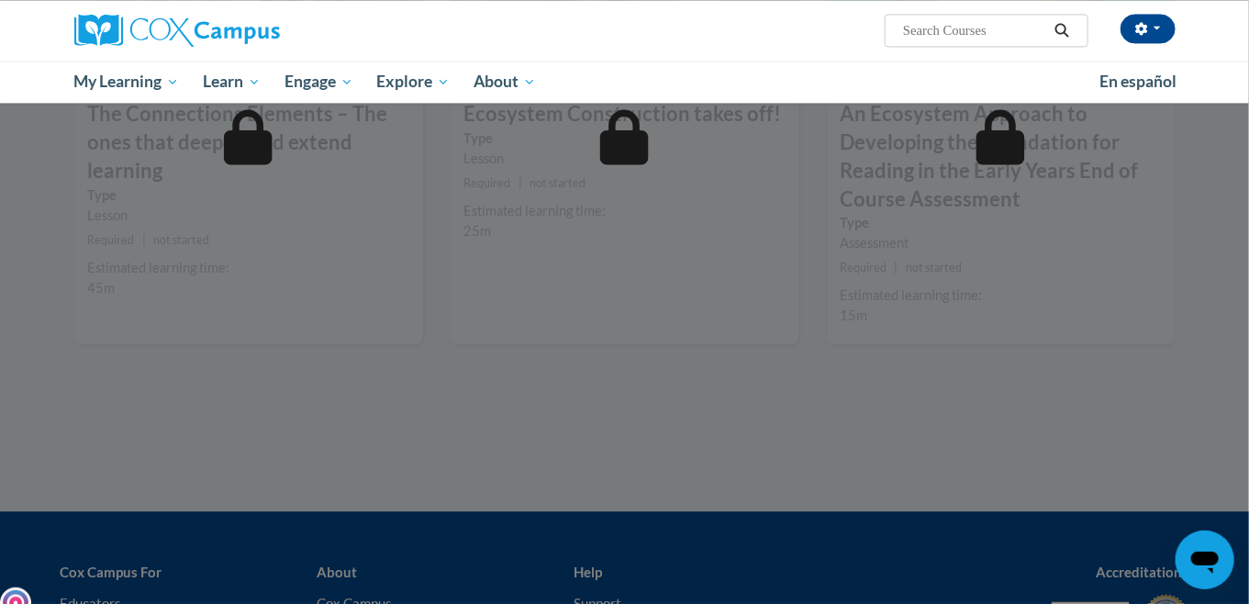
scroll to position [1768, 0]
